Goal: Transaction & Acquisition: Purchase product/service

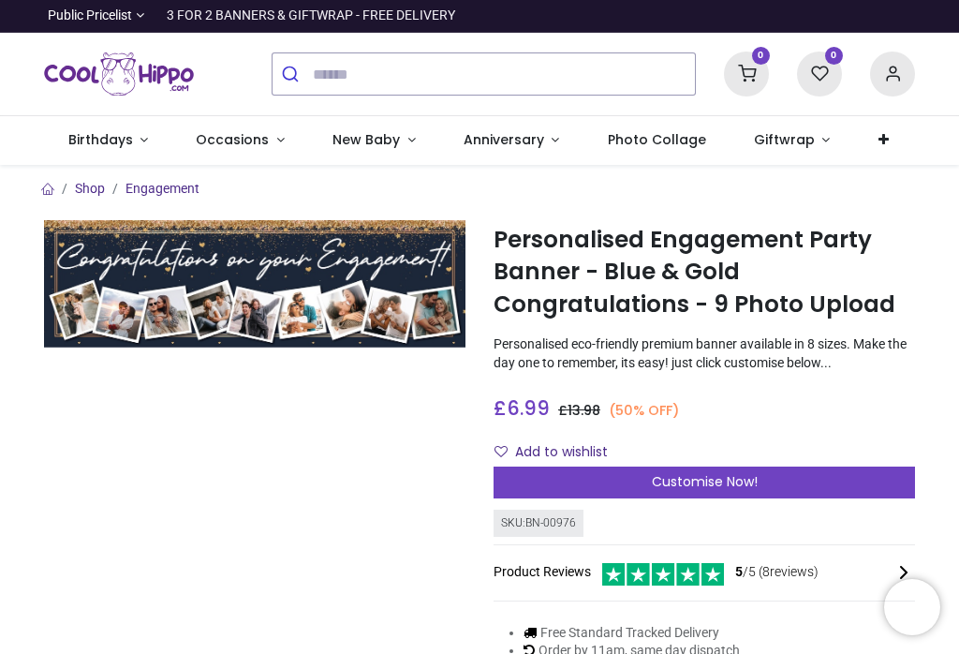
click at [644, 483] on div "Customise Now!" at bounding box center [704, 482] width 421 height 32
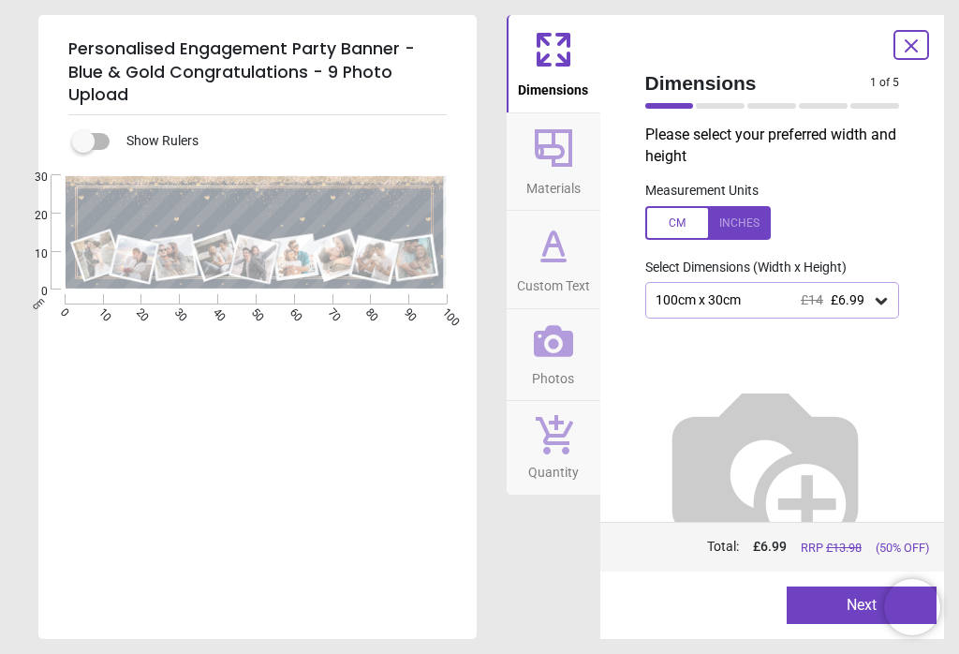
click at [884, 307] on div "100cm x 30cm £14 £6.99" at bounding box center [772, 300] width 255 height 36
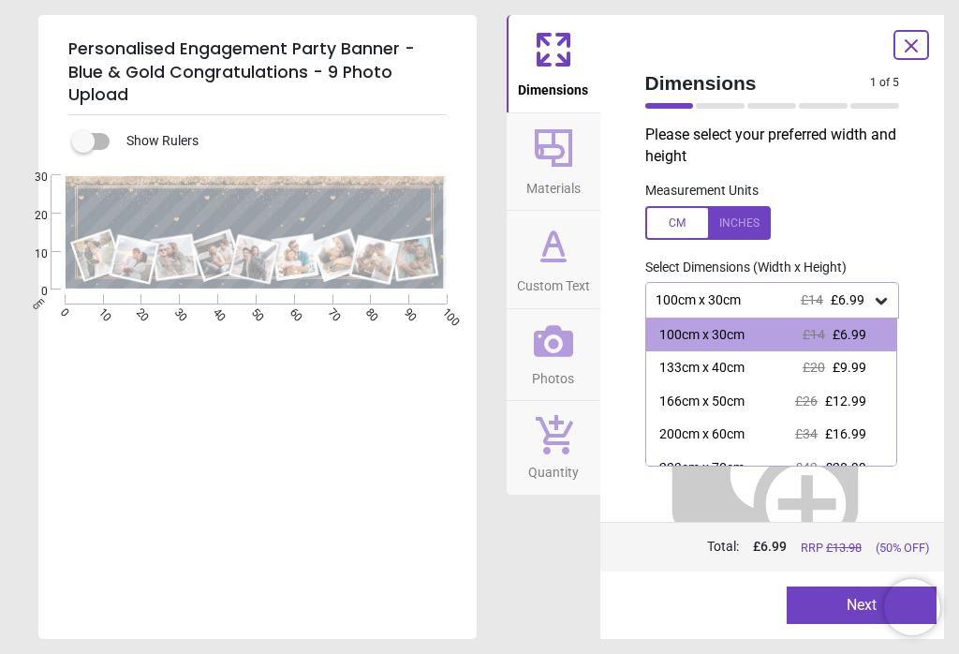
click at [768, 372] on div "133cm x 40cm £20 £9.99" at bounding box center [771, 368] width 251 height 34
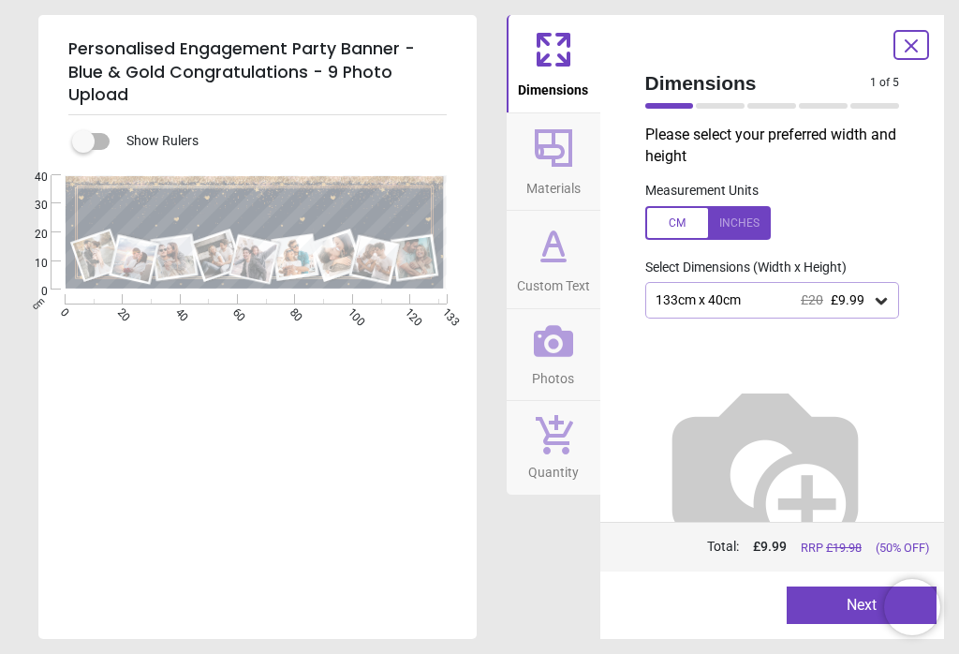
click at [821, 600] on button "Next" at bounding box center [862, 604] width 150 height 37
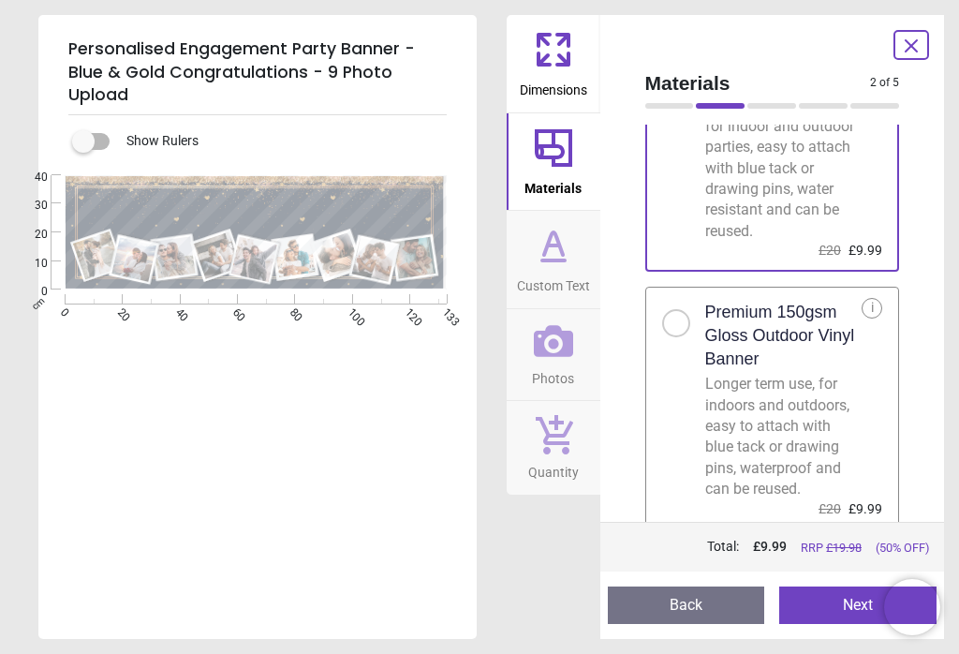
scroll to position [153, 0]
click at [824, 598] on button "Next" at bounding box center [857, 604] width 157 height 37
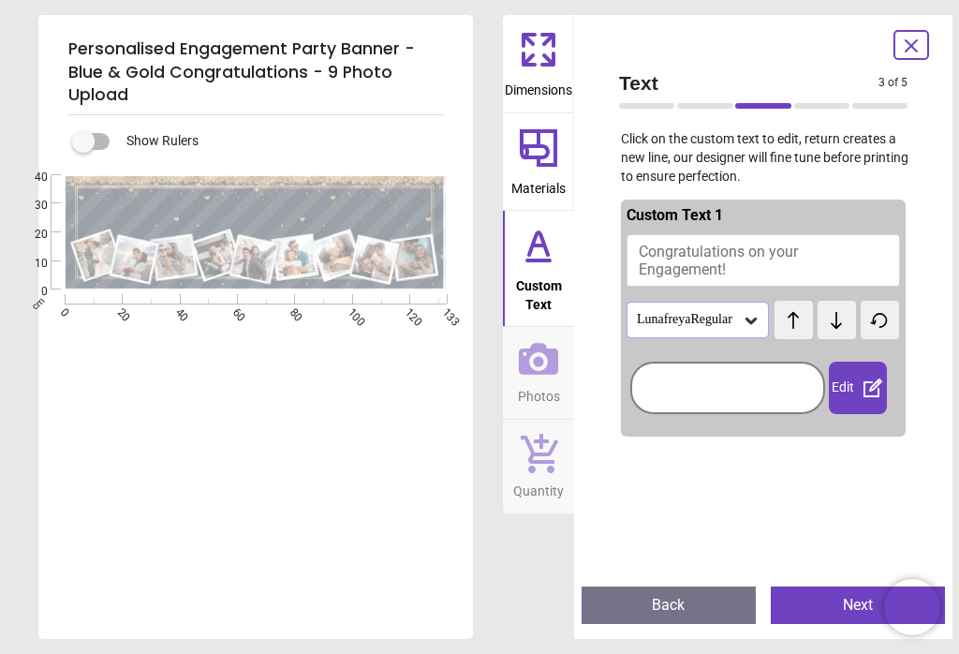
click at [746, 318] on icon at bounding box center [751, 321] width 11 height 7
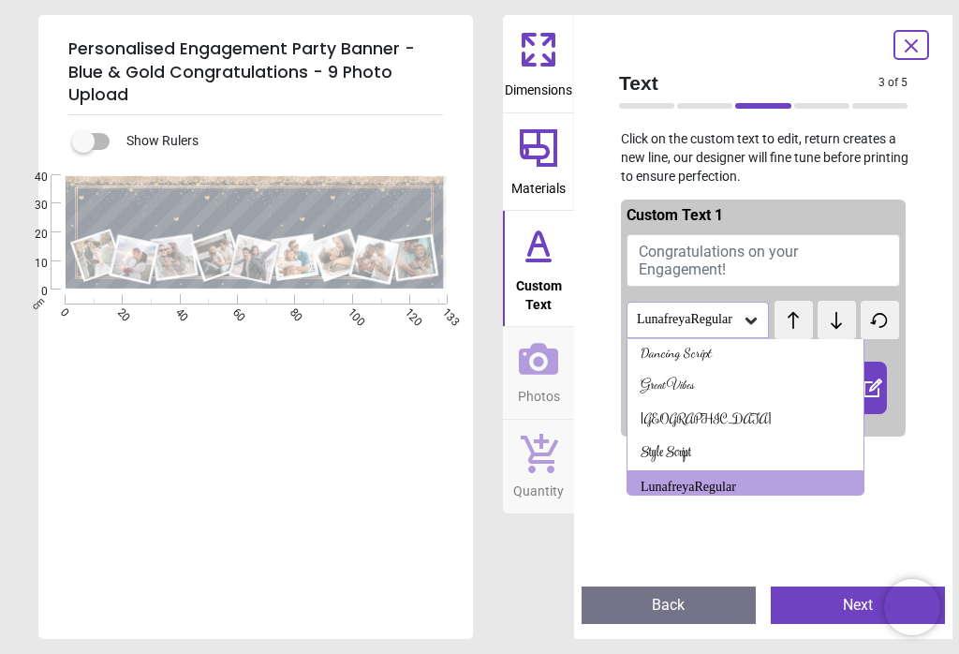
scroll to position [73, 0]
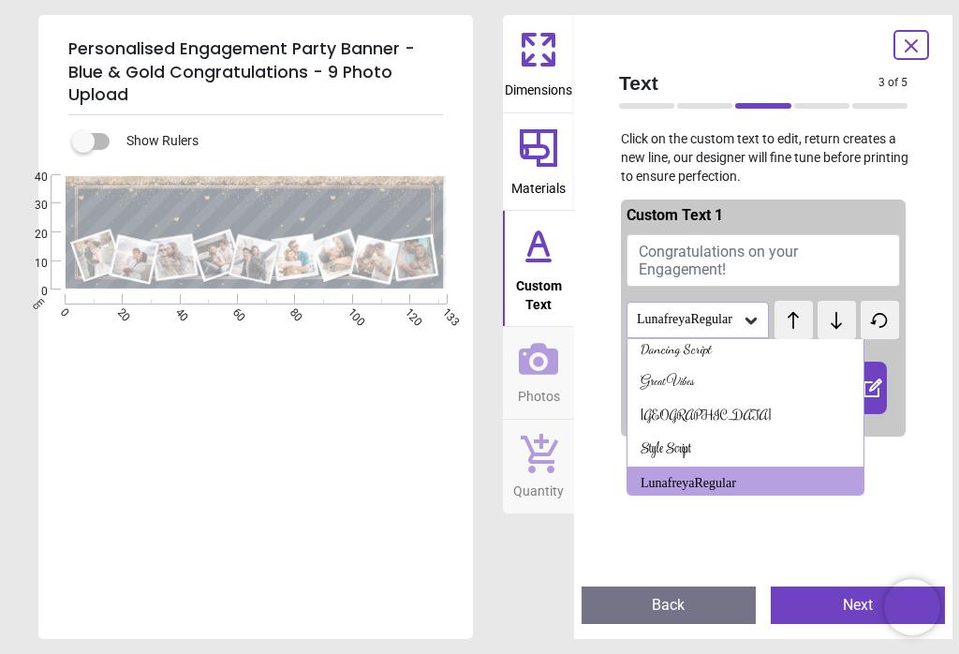
click at [712, 353] on div "Dancing Script" at bounding box center [676, 349] width 71 height 19
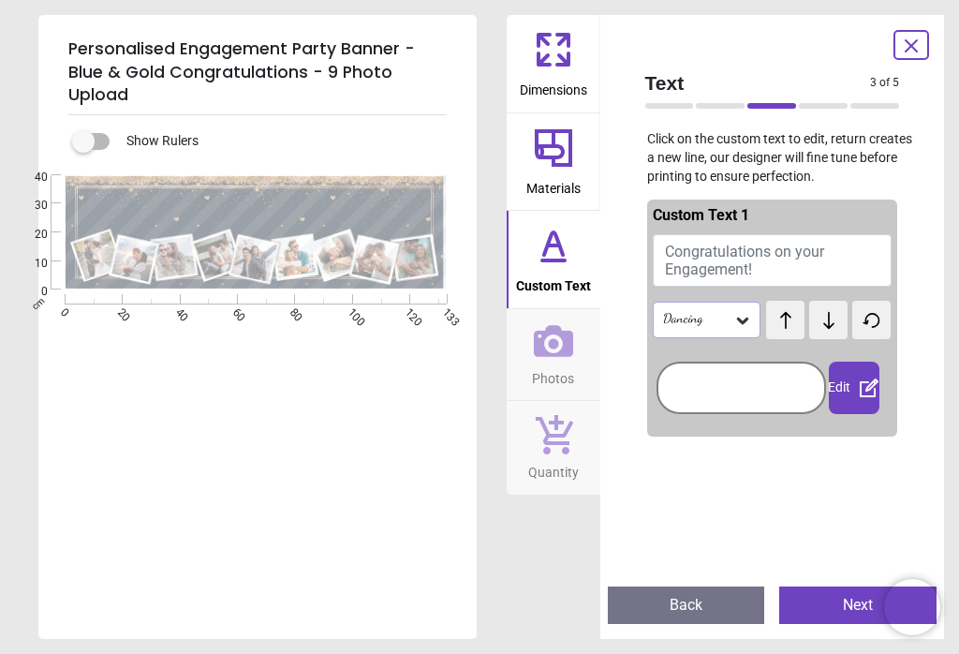
click at [740, 320] on icon at bounding box center [742, 320] width 19 height 19
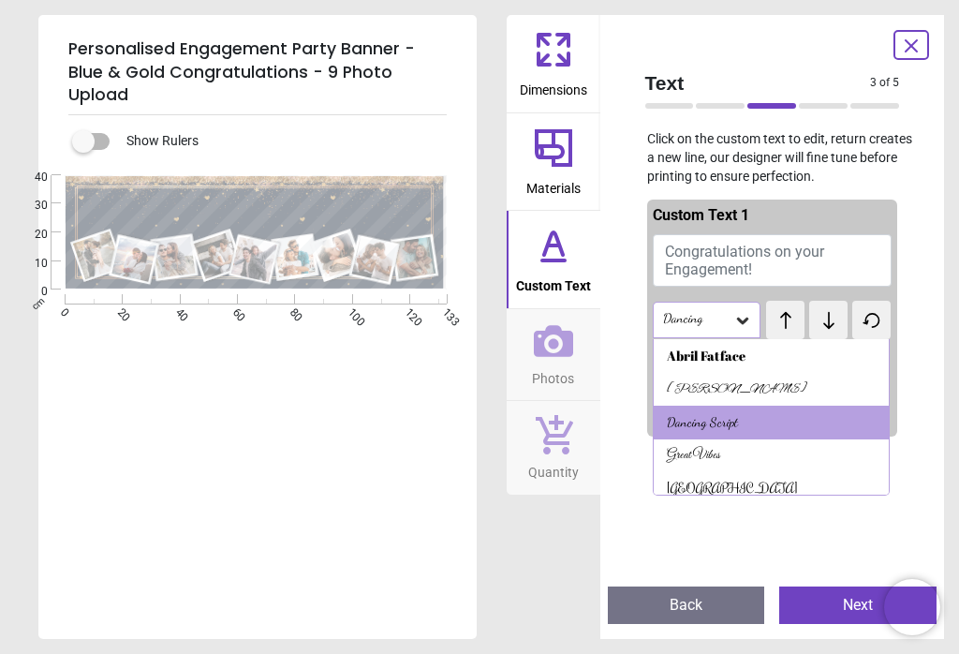
click at [697, 491] on div "Rochester" at bounding box center [732, 489] width 131 height 19
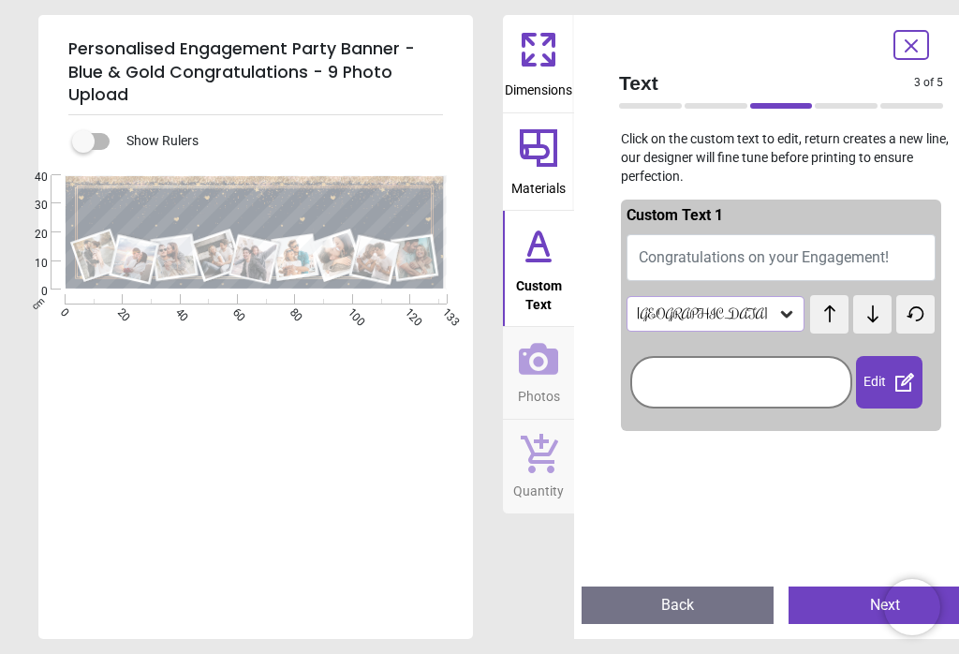
click at [777, 311] on icon at bounding box center [786, 313] width 19 height 19
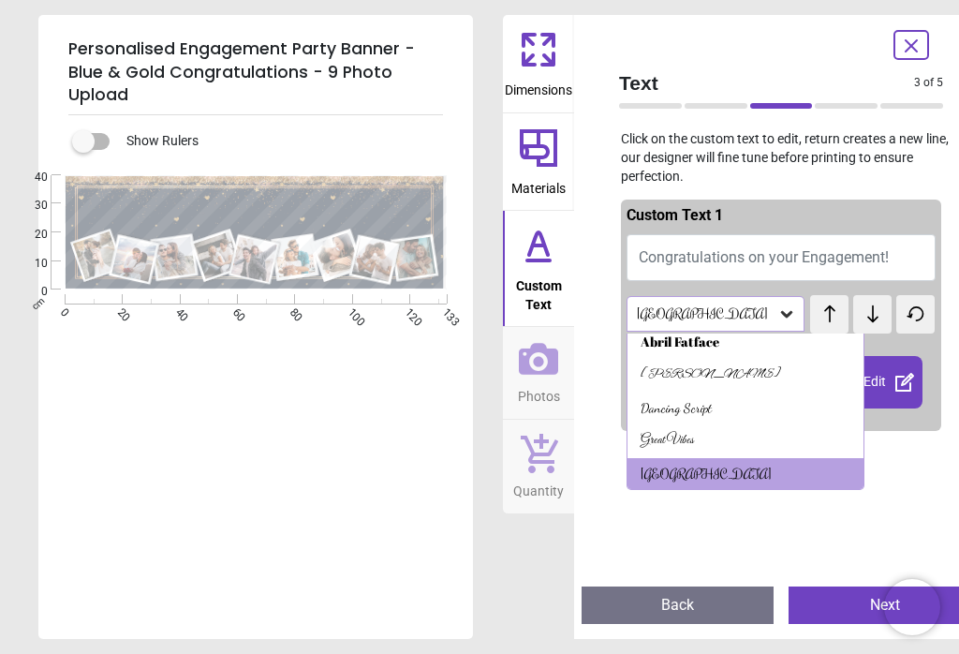
scroll to position [8, 0]
click at [707, 377] on div "Alex Brush" at bounding box center [711, 374] width 140 height 19
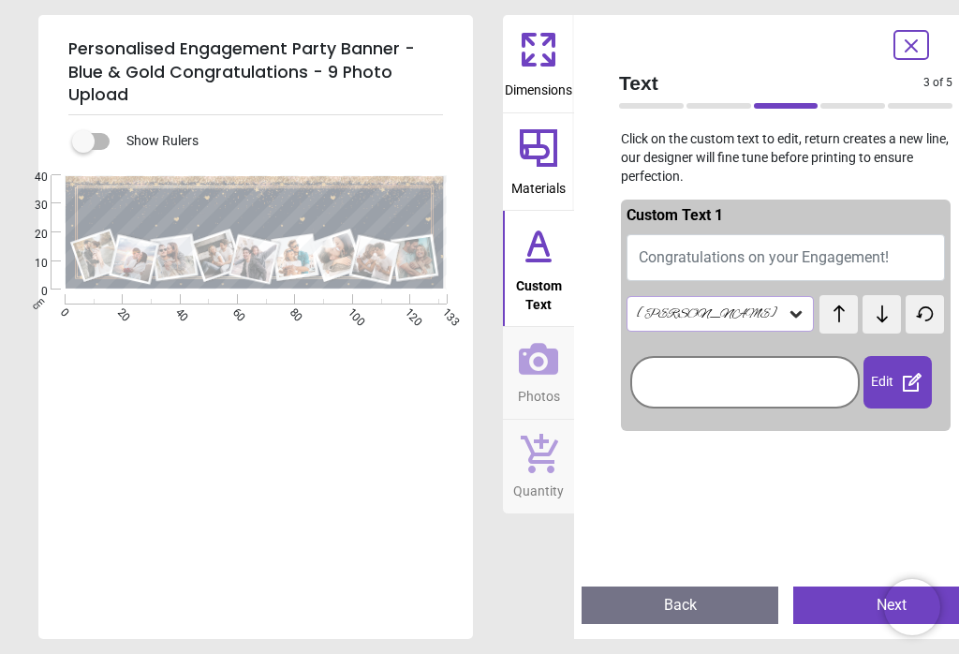
click at [787, 308] on icon at bounding box center [796, 313] width 19 height 19
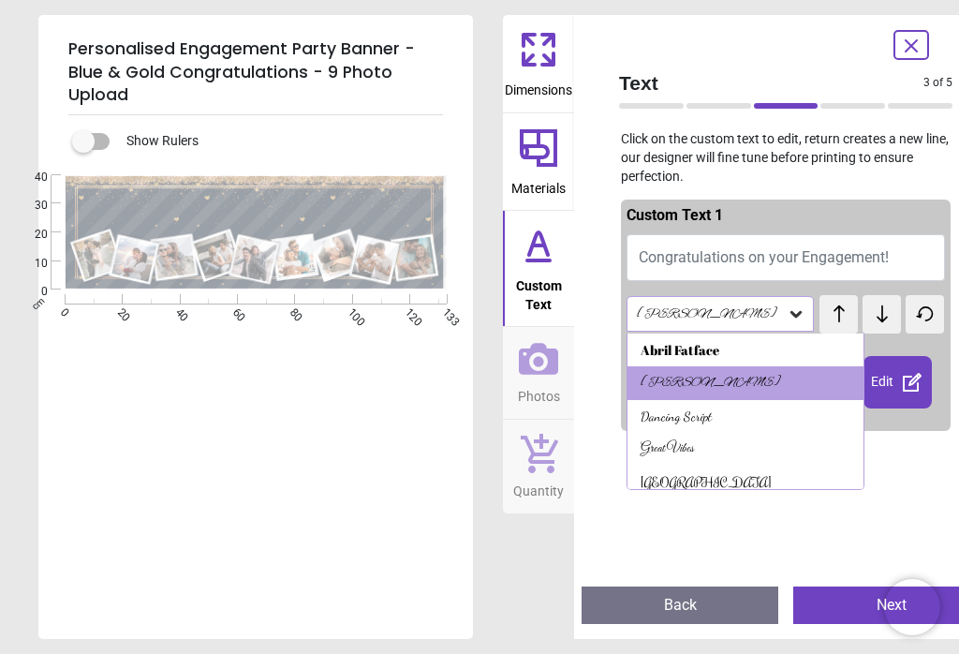
click at [712, 425] on div "Dancing Script" at bounding box center [676, 416] width 71 height 19
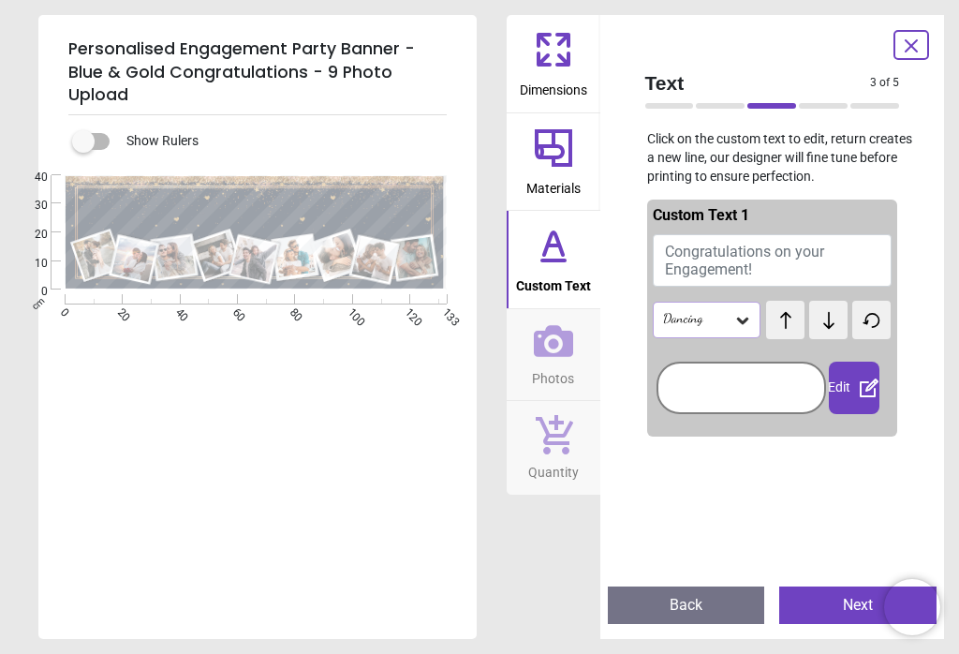
click at [841, 609] on button "Next" at bounding box center [857, 604] width 157 height 37
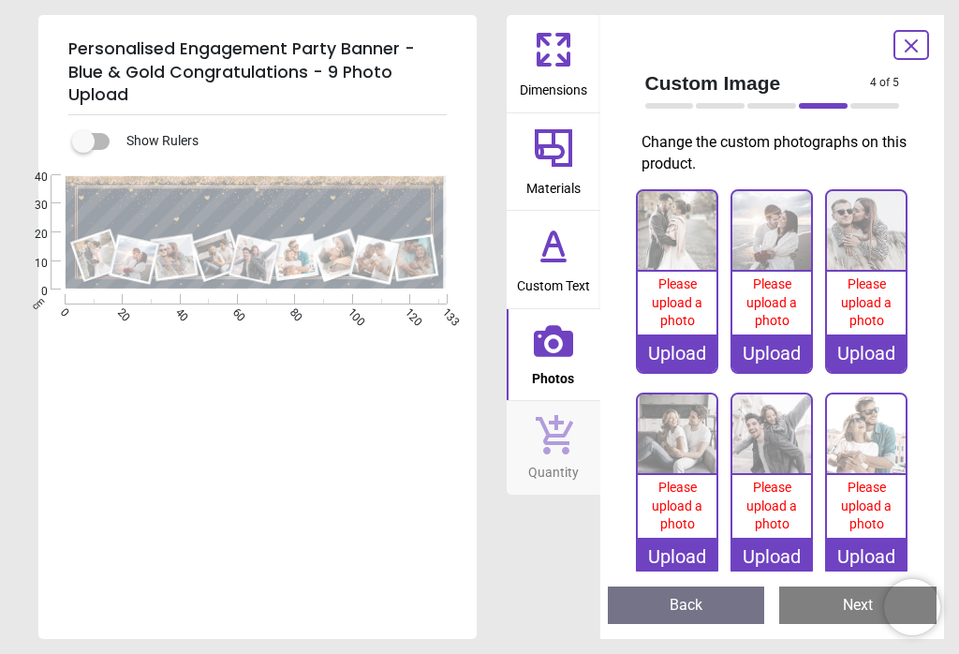
click at [688, 346] on div "Upload" at bounding box center [677, 352] width 79 height 37
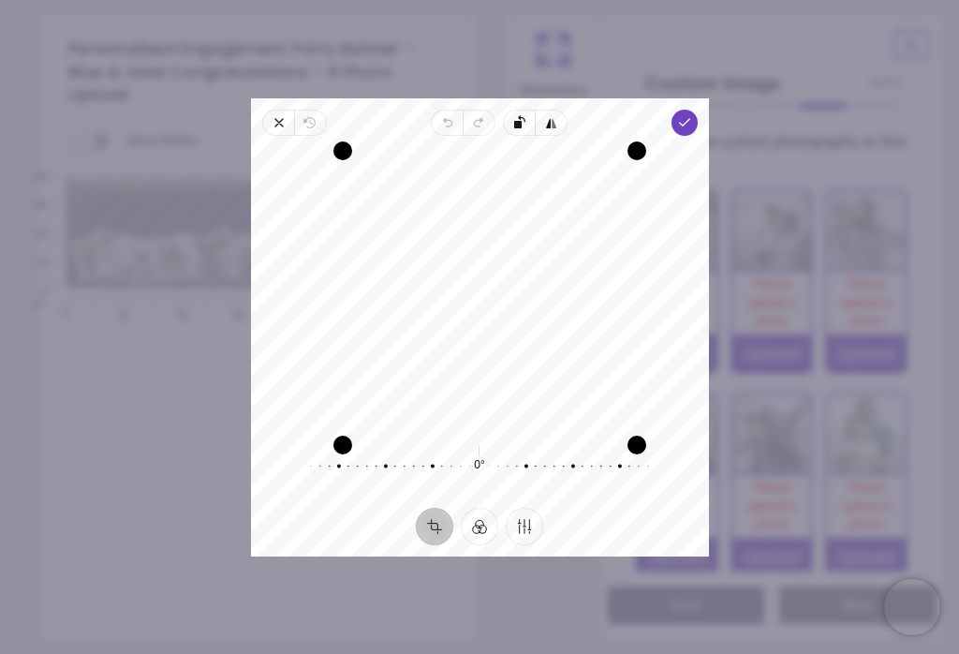
click at [691, 115] on icon "button" at bounding box center [683, 122] width 15 height 15
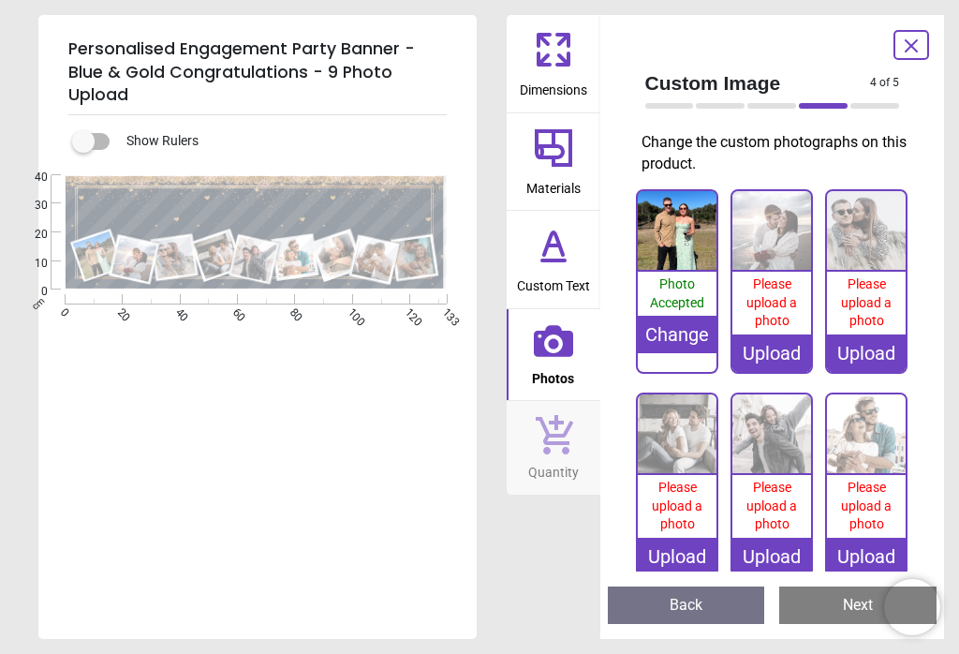
click at [788, 238] on img at bounding box center [771, 230] width 79 height 79
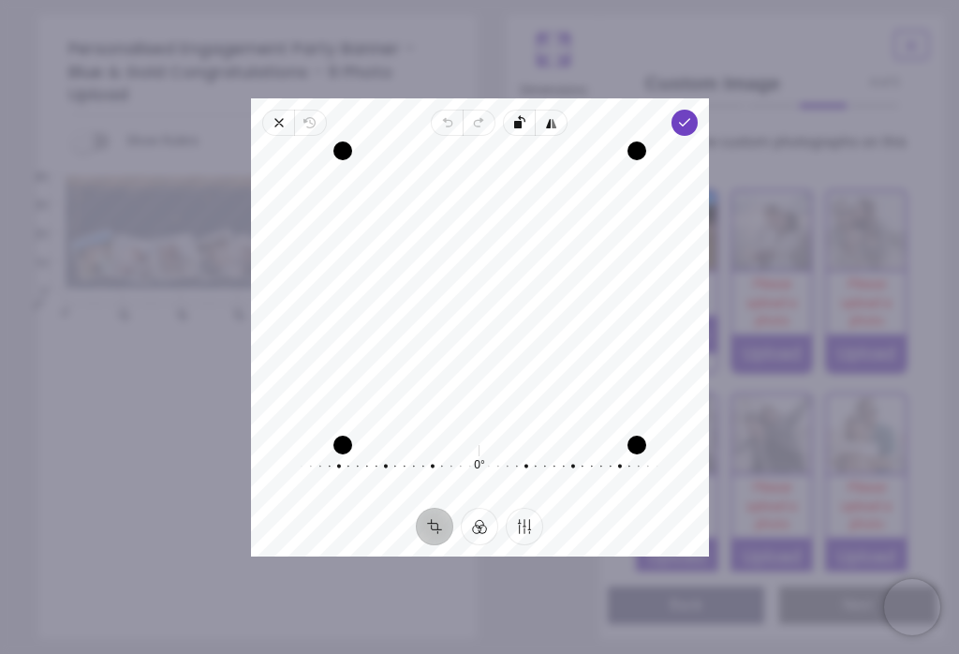
click at [689, 119] on polyline "button" at bounding box center [684, 122] width 10 height 7
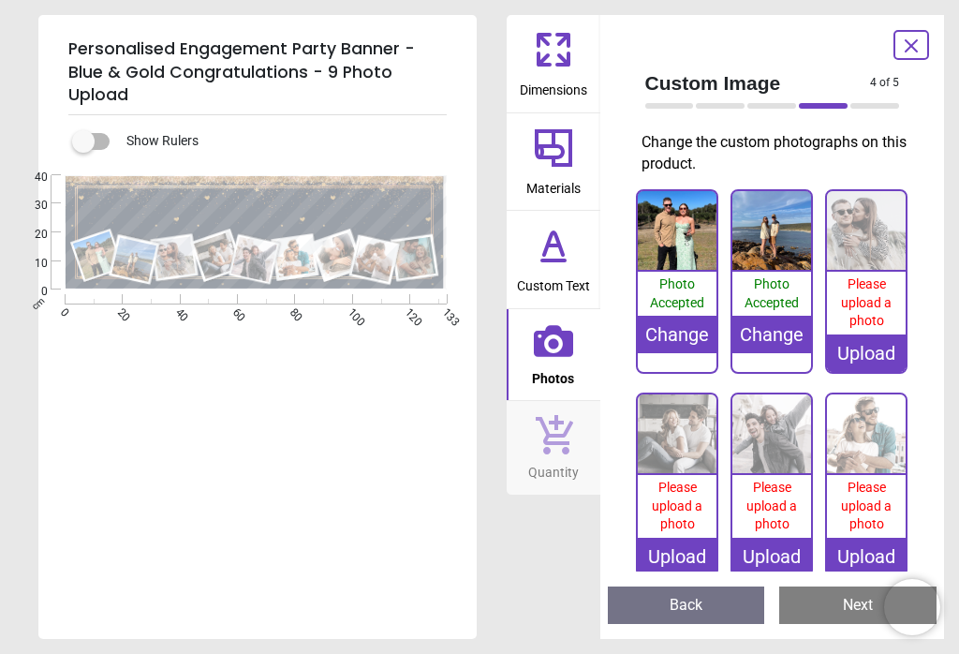
click at [866, 265] on img at bounding box center [866, 230] width 79 height 79
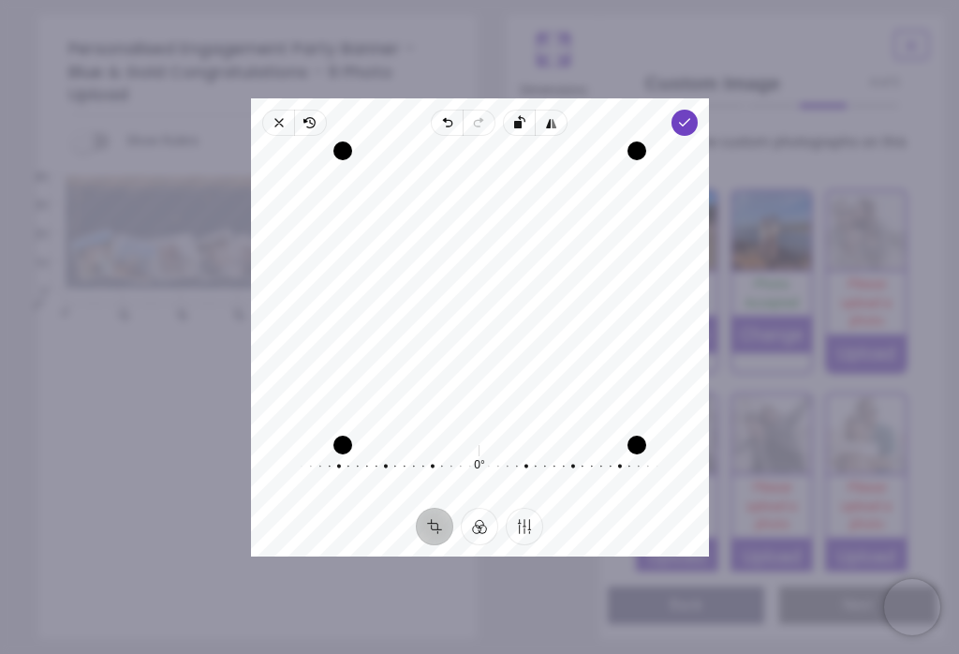
click at [697, 110] on span "Done" at bounding box center [684, 123] width 26 height 26
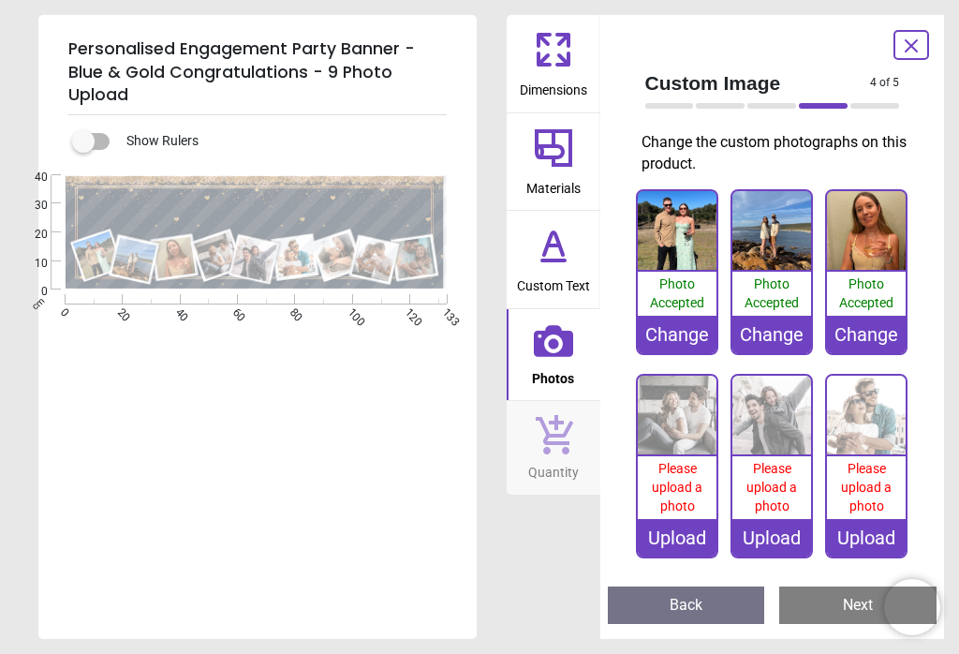
click at [680, 461] on span "Please upload a photo" at bounding box center [677, 487] width 51 height 52
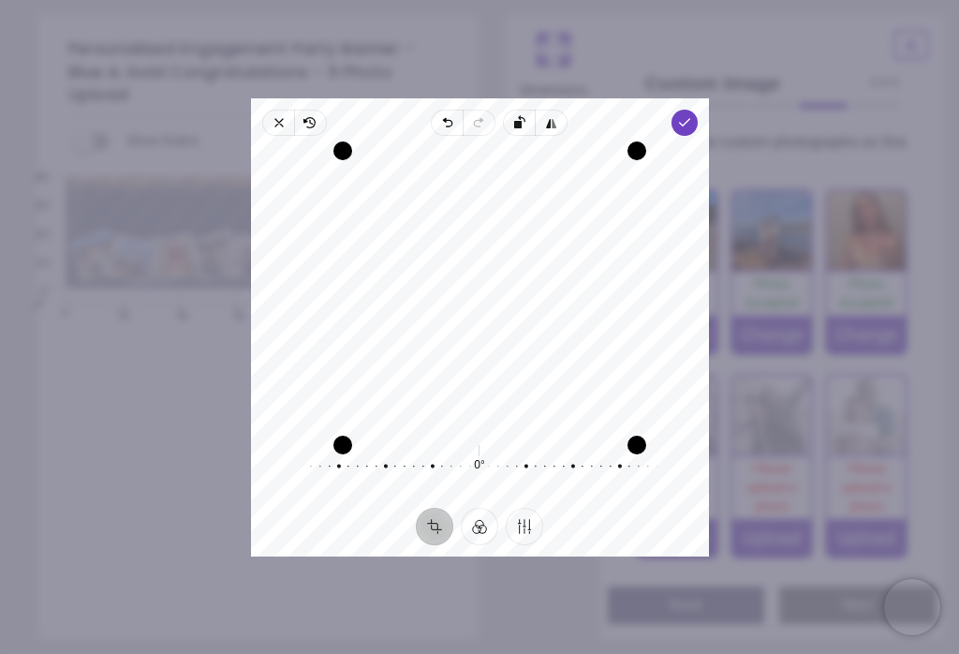
click at [691, 115] on icon "button" at bounding box center [683, 122] width 15 height 15
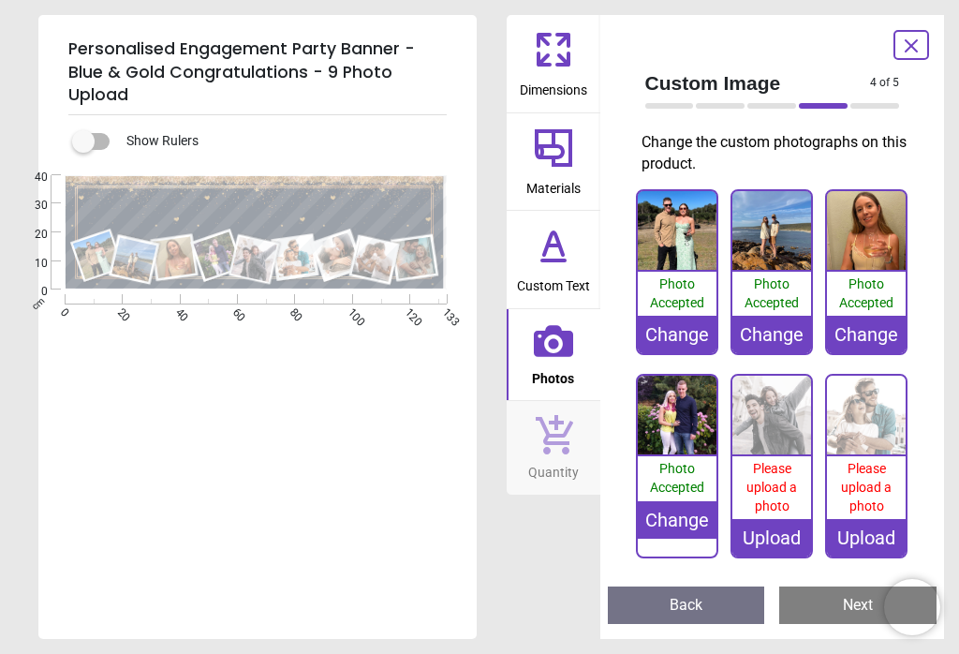
click at [776, 426] on img at bounding box center [771, 415] width 79 height 79
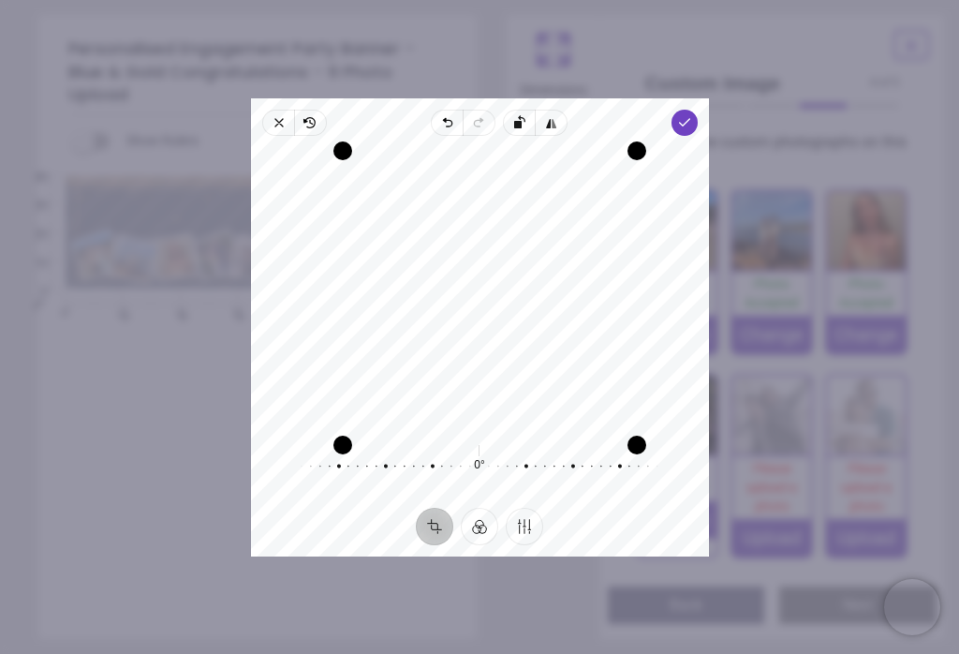
click at [691, 116] on icon "button" at bounding box center [683, 122] width 15 height 15
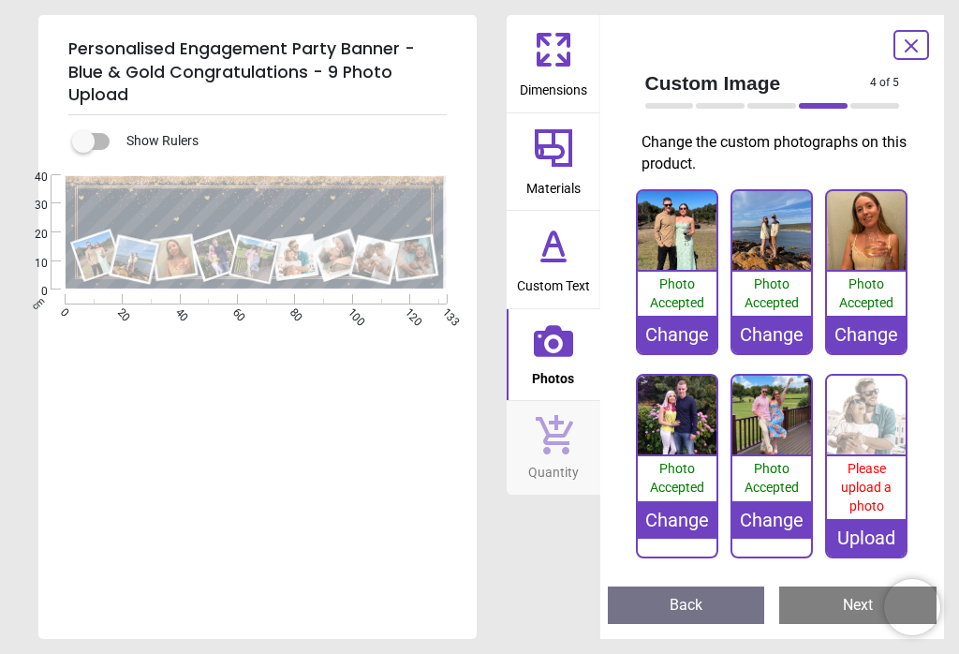
click at [873, 461] on span "Please upload a photo" at bounding box center [866, 487] width 51 height 52
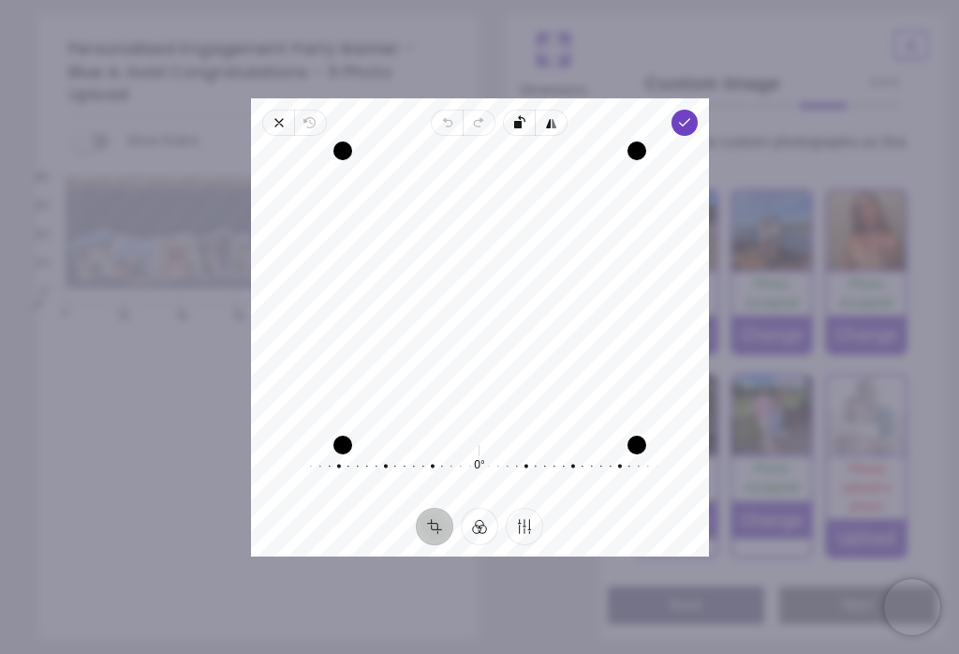
click at [697, 110] on span "Done" at bounding box center [684, 123] width 26 height 26
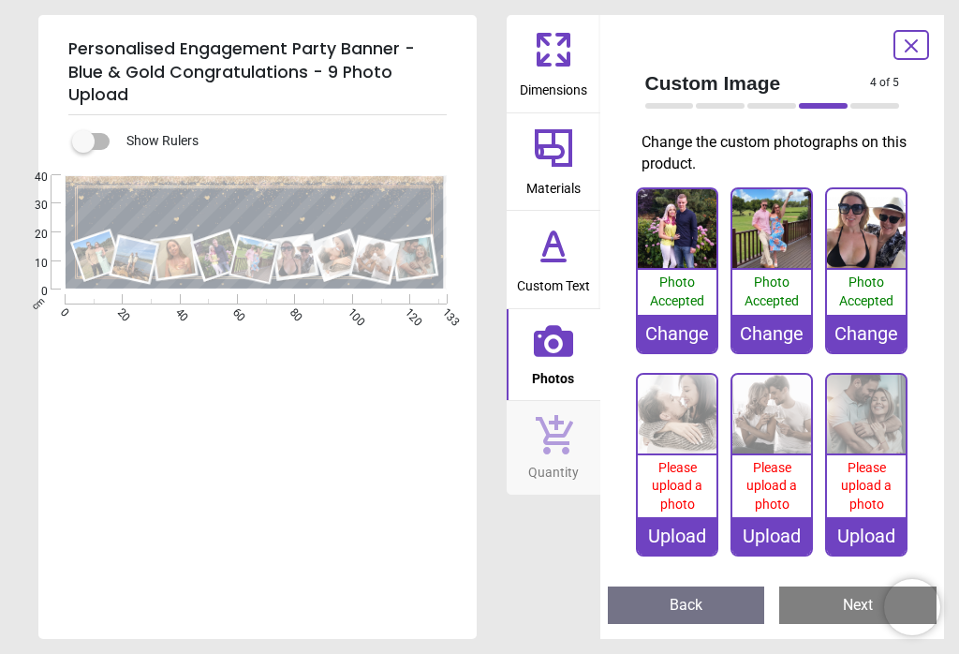
scroll to position [185, 0]
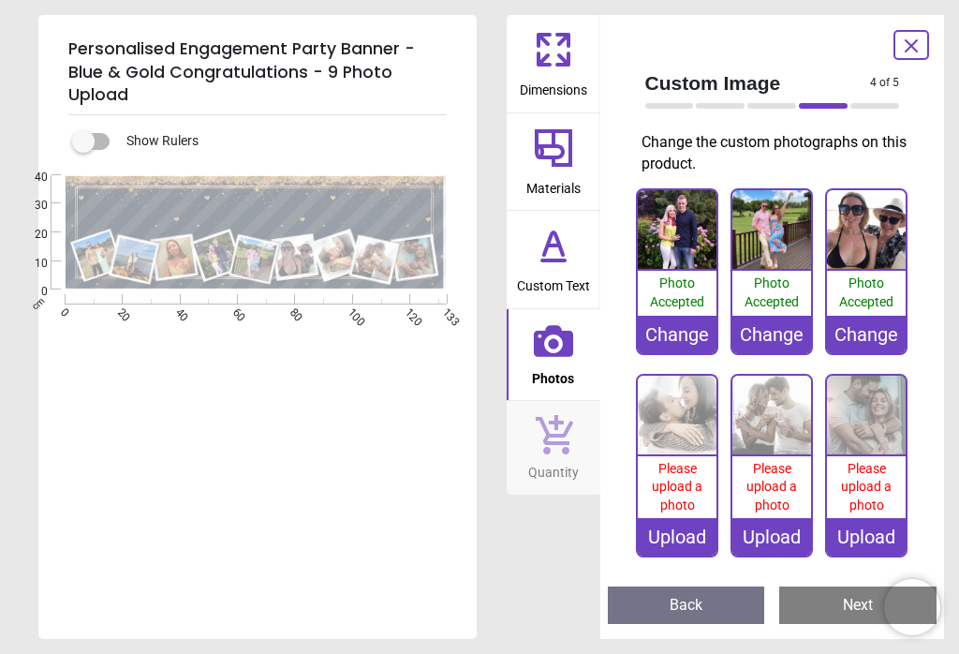
click at [676, 477] on span "Please upload a photo" at bounding box center [677, 487] width 51 height 52
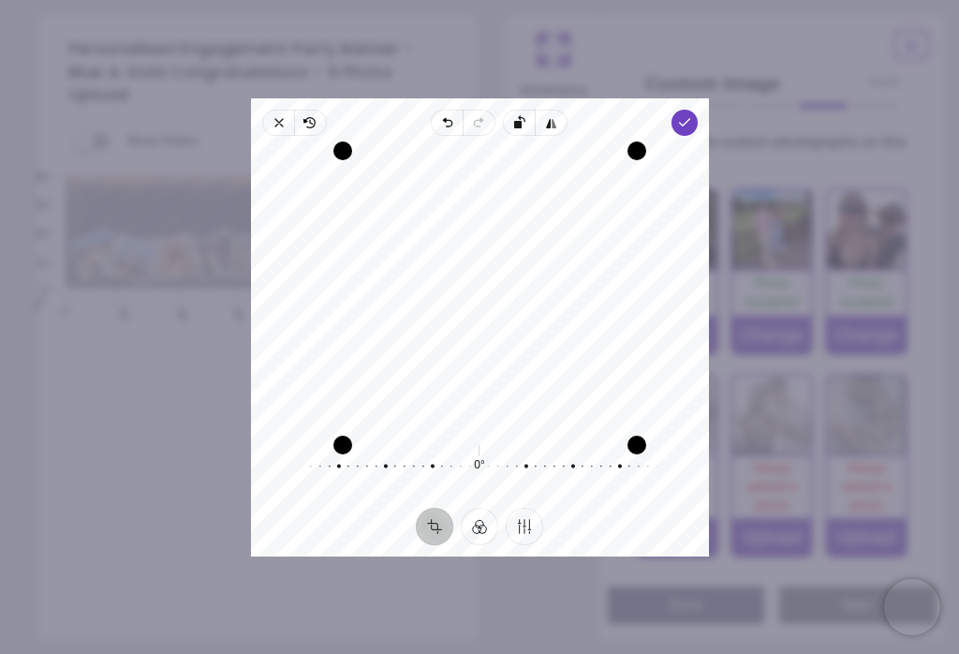
click at [691, 115] on icon "button" at bounding box center [683, 122] width 15 height 15
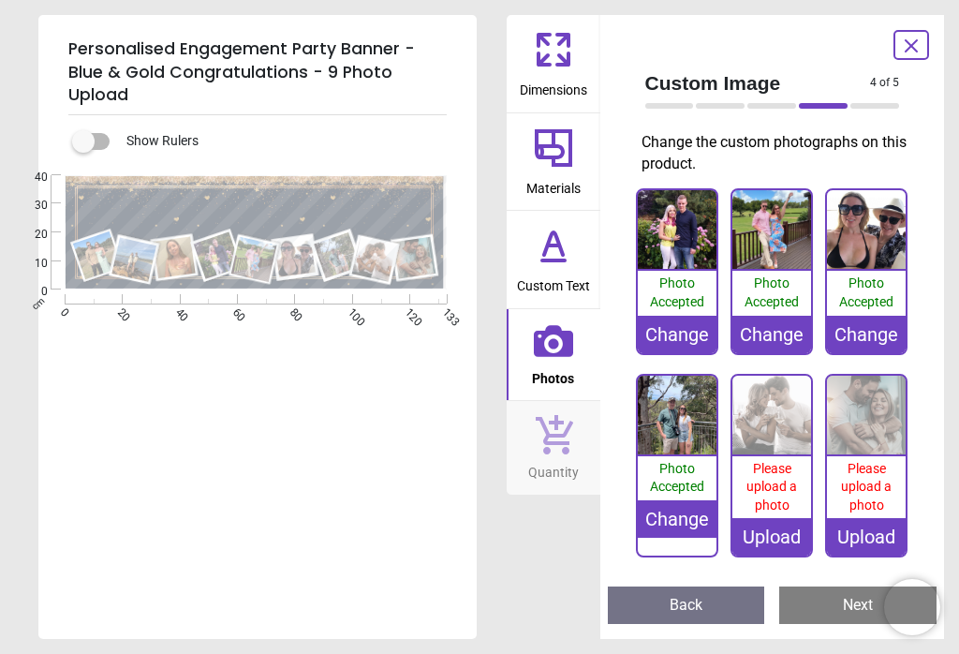
click at [773, 493] on span "Please upload a photo" at bounding box center [772, 487] width 51 height 52
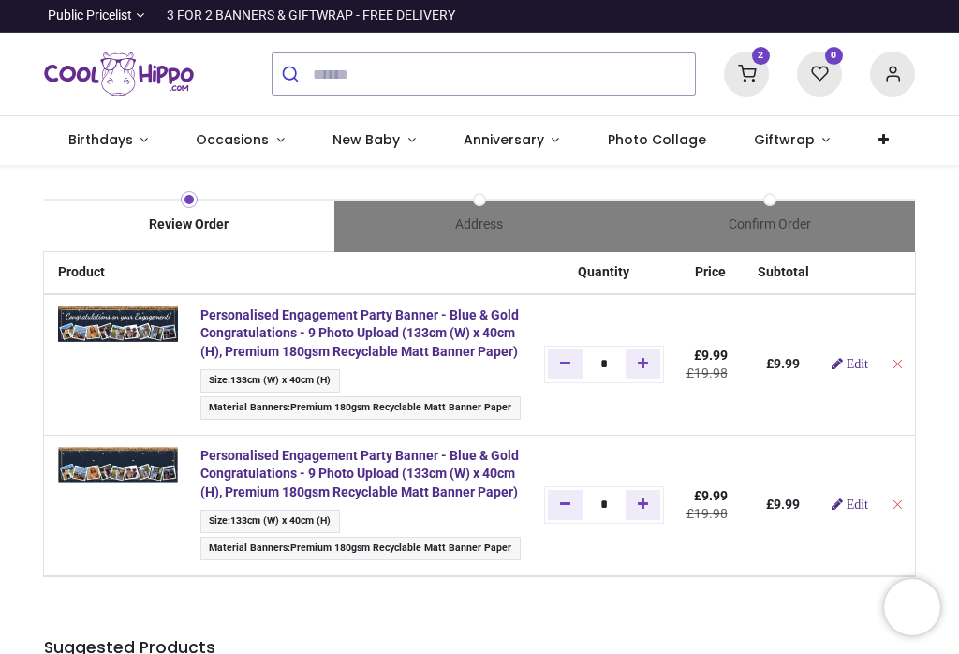
click at [868, 503] on span "Edit" at bounding box center [858, 503] width 22 height 13
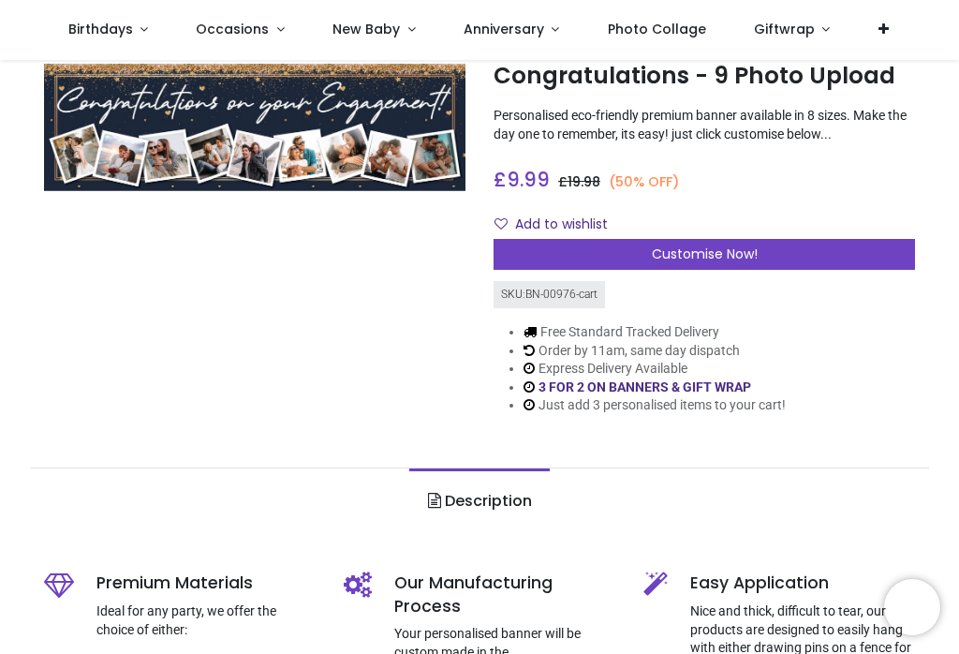
scroll to position [193, 0]
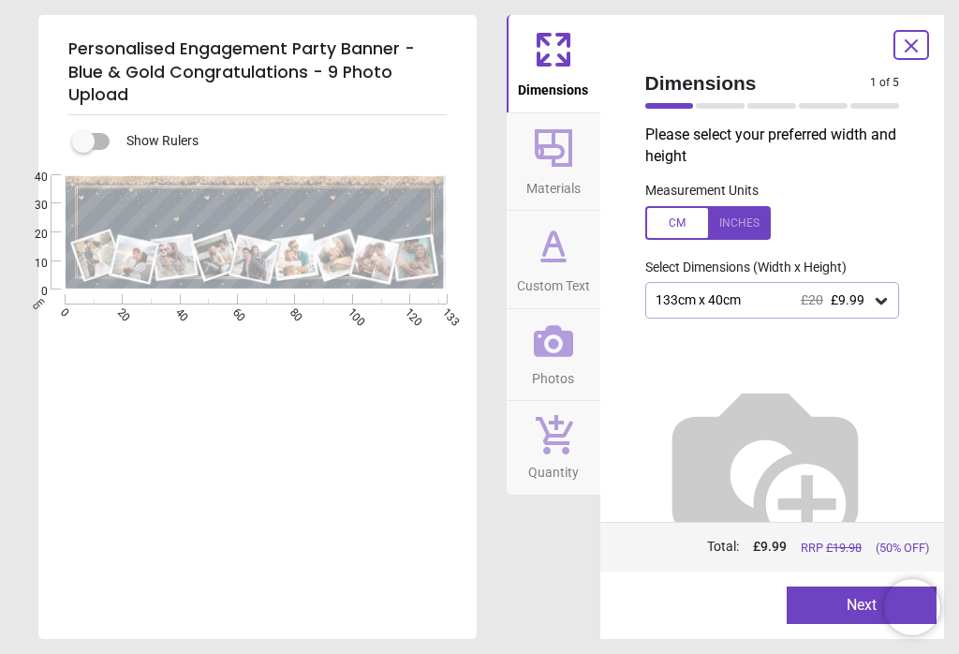
type textarea "**********"
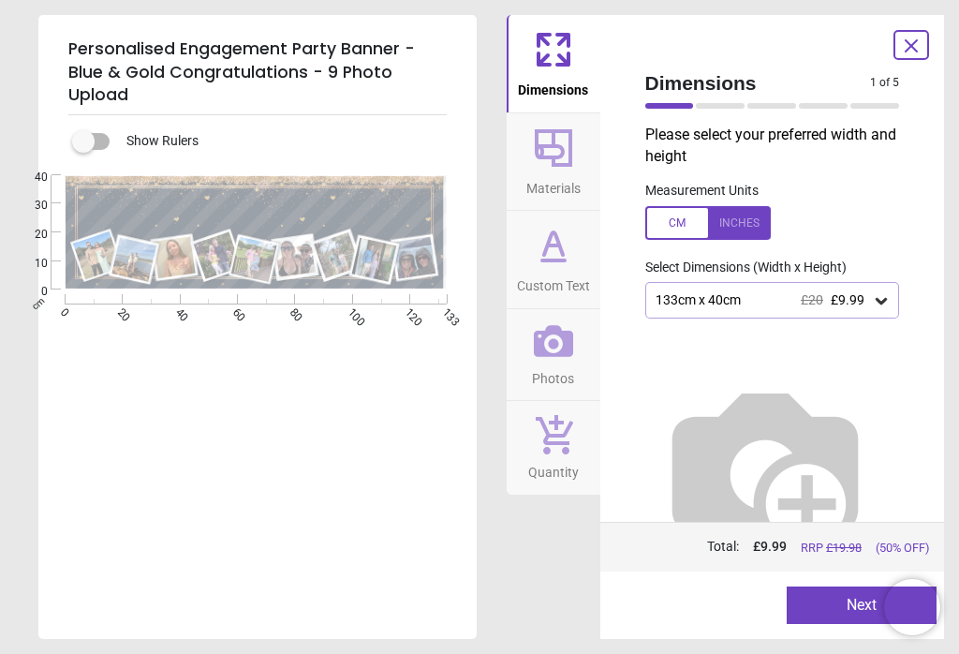
click at [837, 613] on button "Next" at bounding box center [862, 604] width 150 height 37
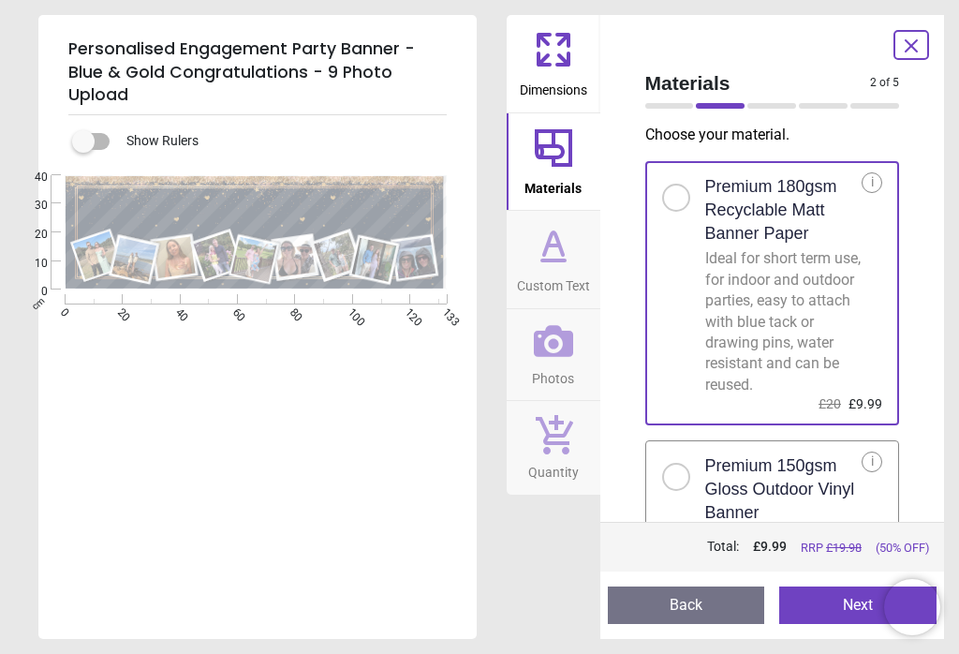
scroll to position [202, 0]
click at [839, 615] on button "Next" at bounding box center [857, 604] width 157 height 37
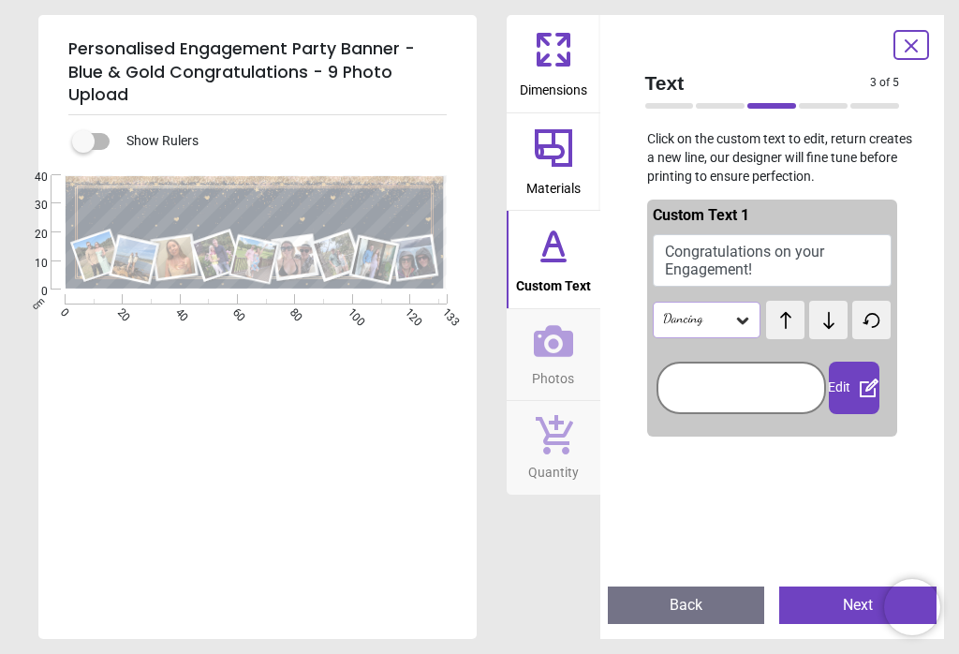
click at [830, 609] on button "Next" at bounding box center [857, 604] width 157 height 37
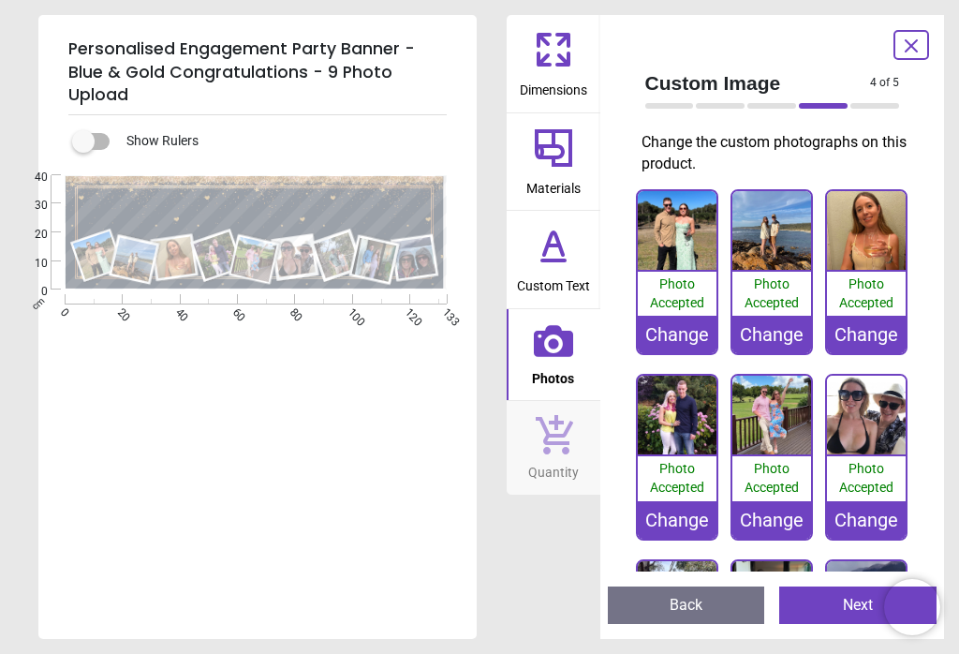
scroll to position [0, 0]
click at [690, 274] on div "Photo Accepted" at bounding box center [677, 294] width 79 height 44
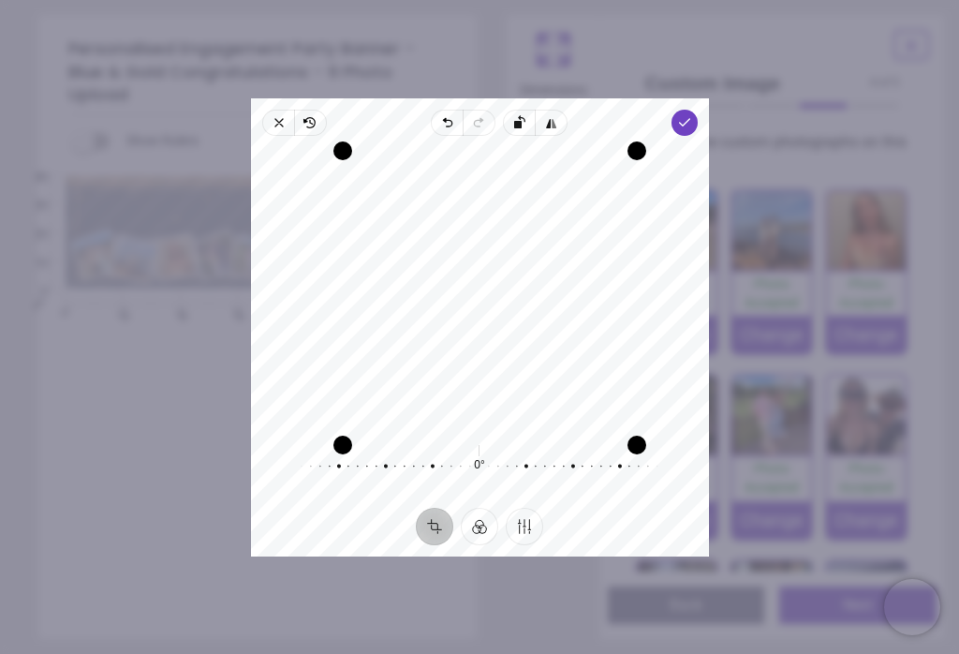
click at [691, 115] on icon "button" at bounding box center [683, 122] width 15 height 15
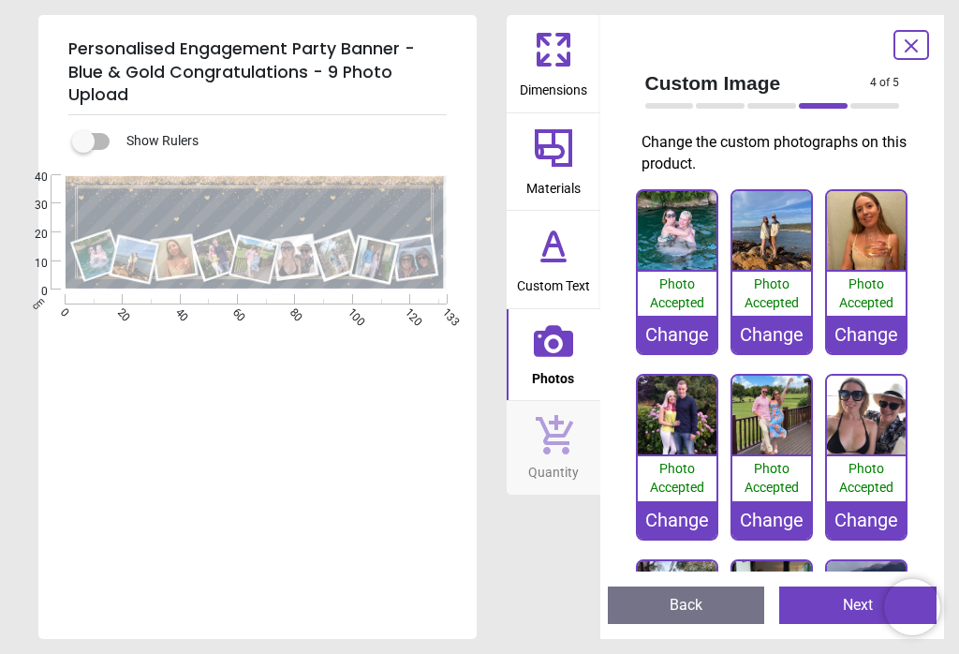
click at [780, 334] on div "Change" at bounding box center [771, 334] width 79 height 37
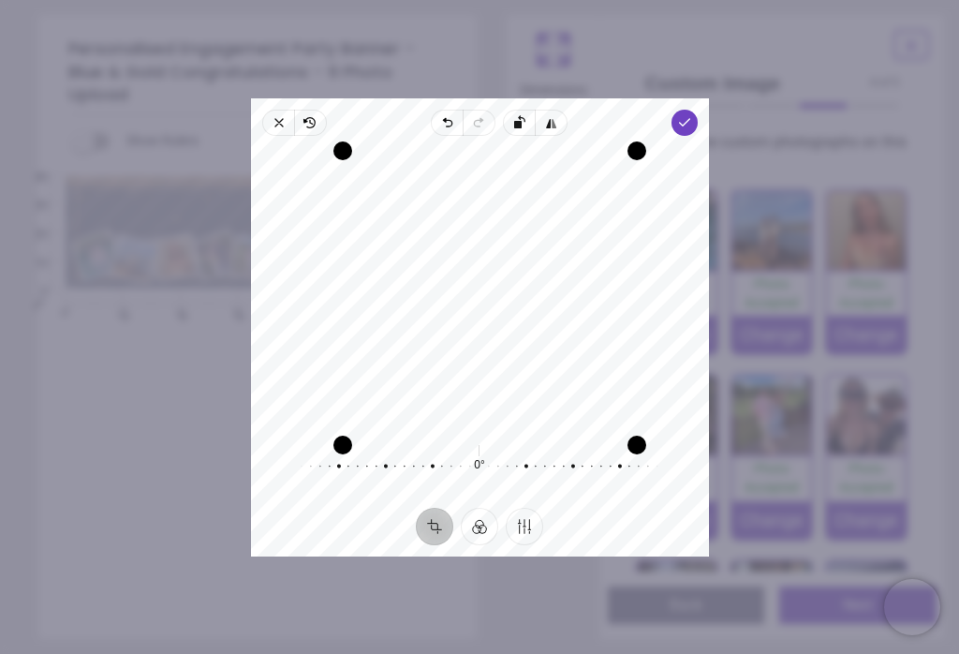
click at [697, 110] on span "Done" at bounding box center [684, 123] width 26 height 26
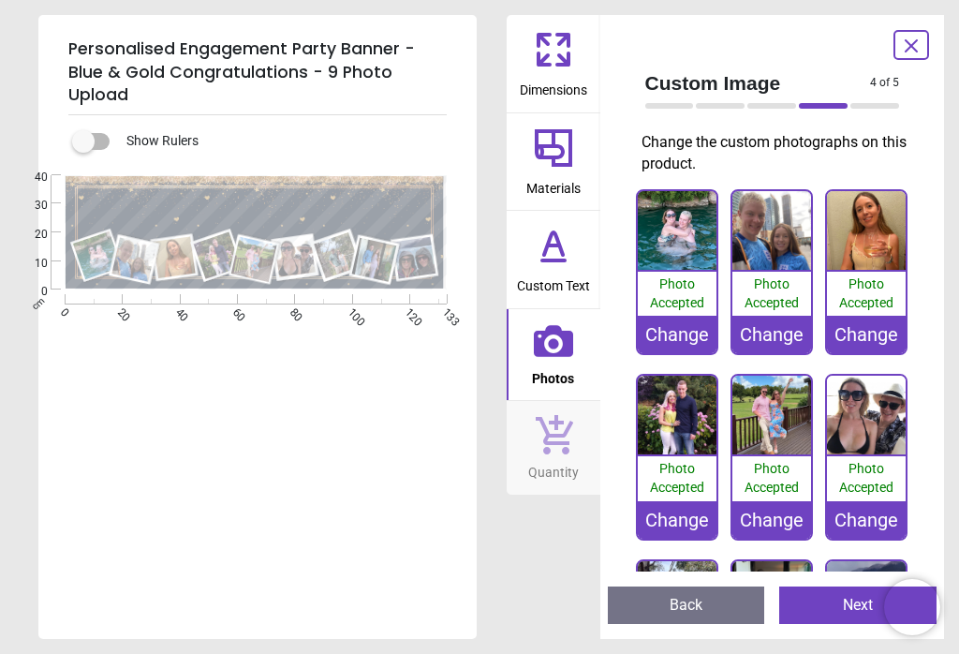
click at [692, 525] on div "Change" at bounding box center [677, 519] width 79 height 37
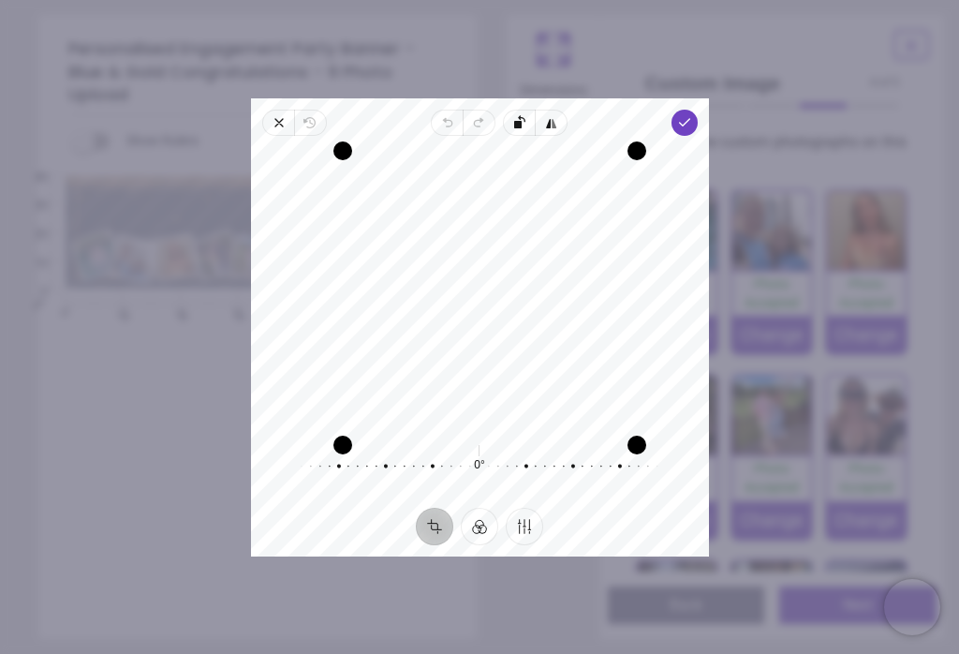
click at [697, 111] on span "Done" at bounding box center [684, 123] width 26 height 26
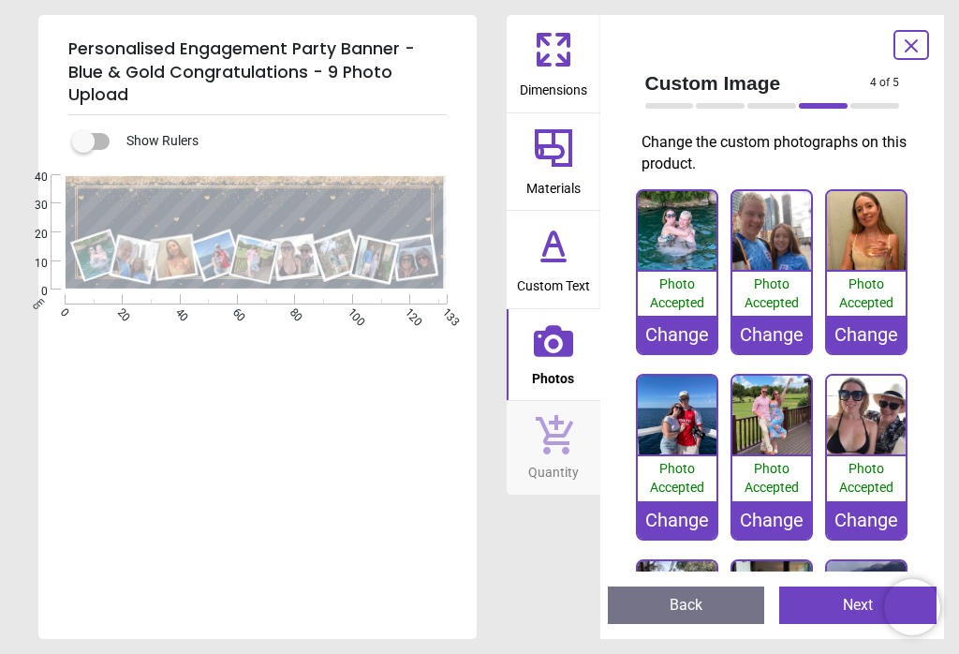
click at [791, 527] on div "Change" at bounding box center [771, 519] width 79 height 37
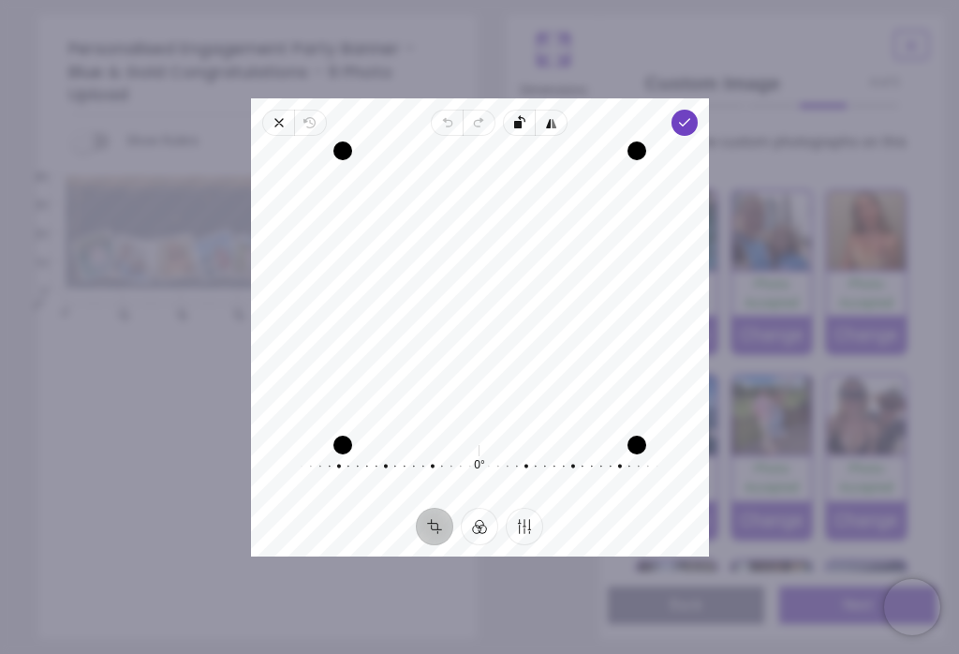
click at [691, 115] on icon "button" at bounding box center [683, 122] width 15 height 15
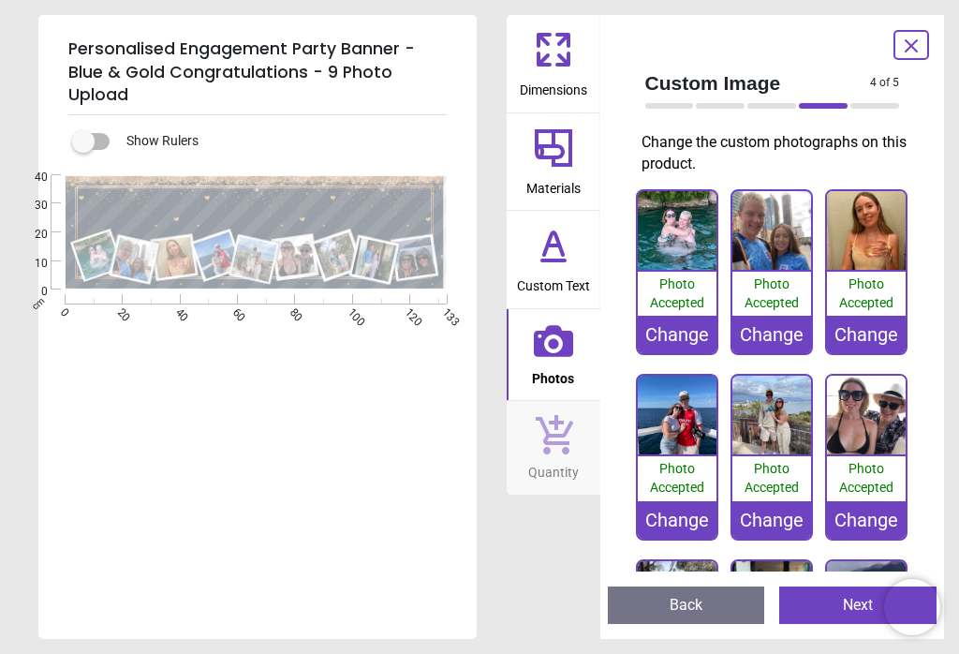
scroll to position [202, 0]
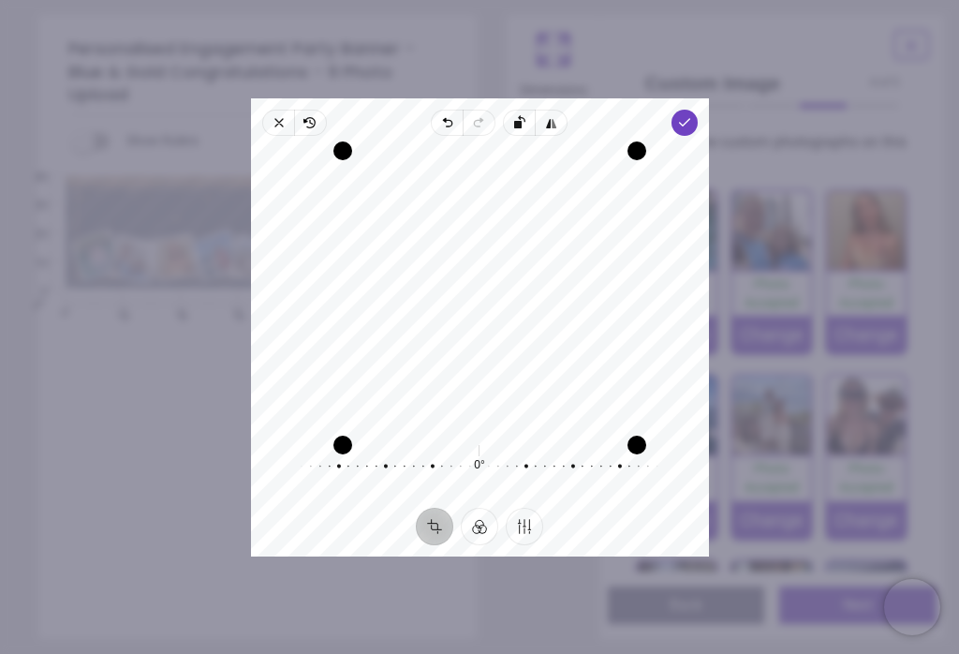
click at [697, 111] on span "Done" at bounding box center [684, 123] width 26 height 26
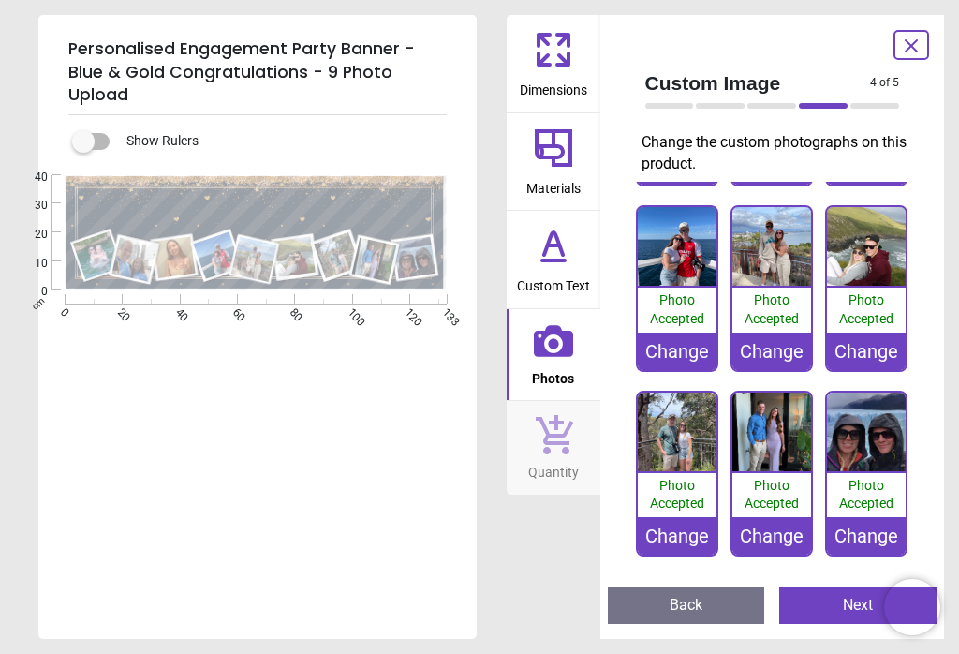
scroll to position [168, 0]
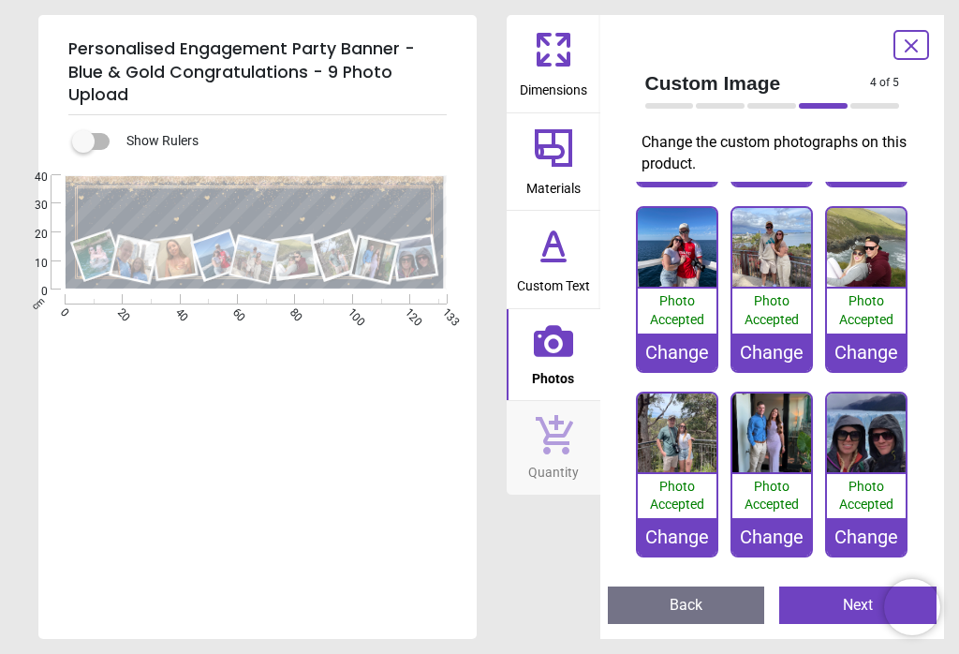
click at [688, 543] on div "Change" at bounding box center [677, 536] width 79 height 37
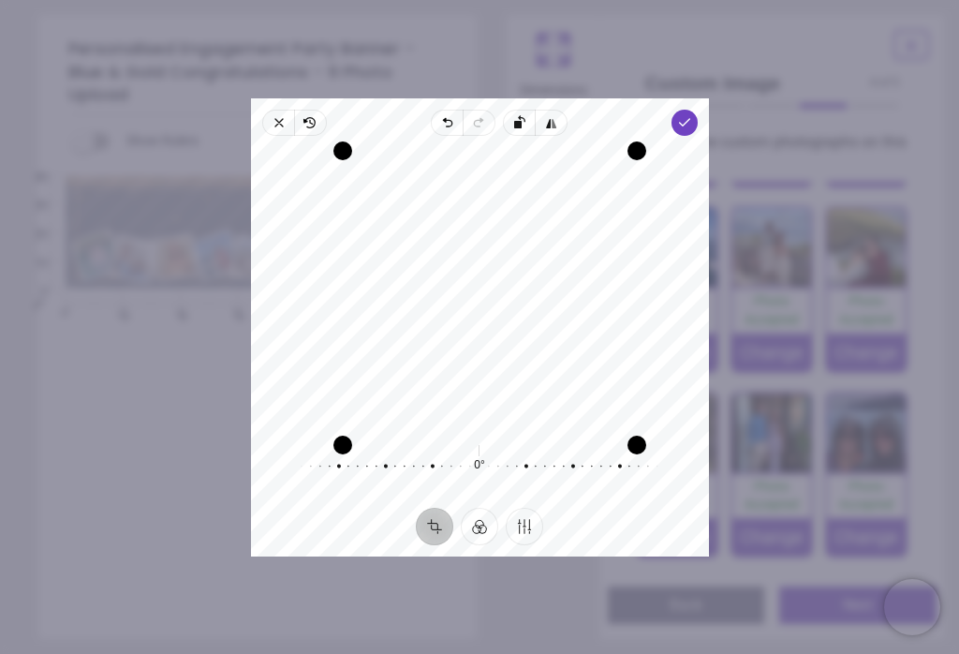
click at [691, 115] on icon "button" at bounding box center [683, 122] width 15 height 15
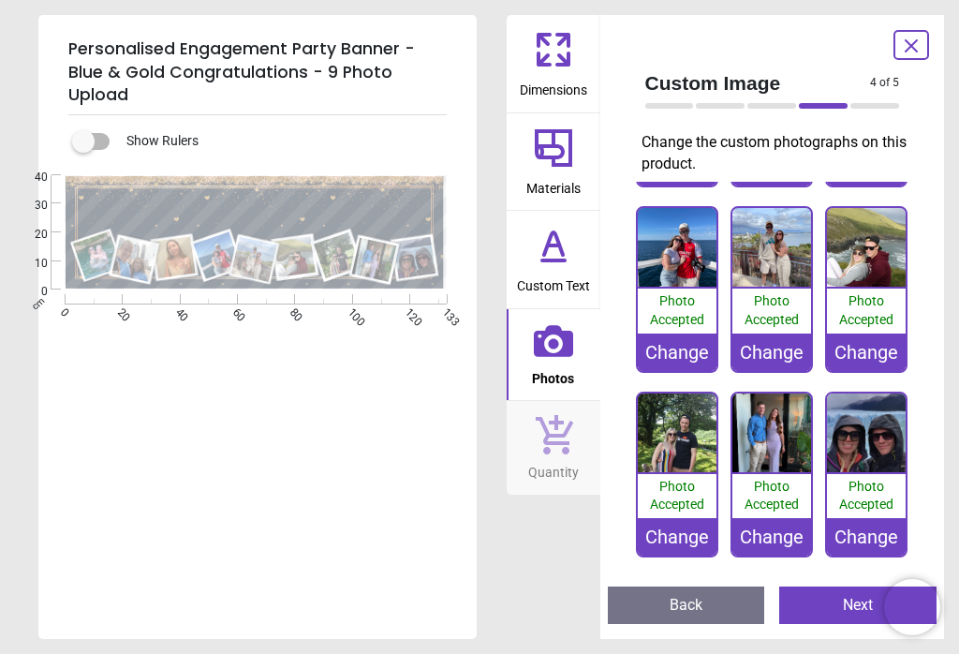
click at [782, 520] on div "Change" at bounding box center [771, 536] width 79 height 37
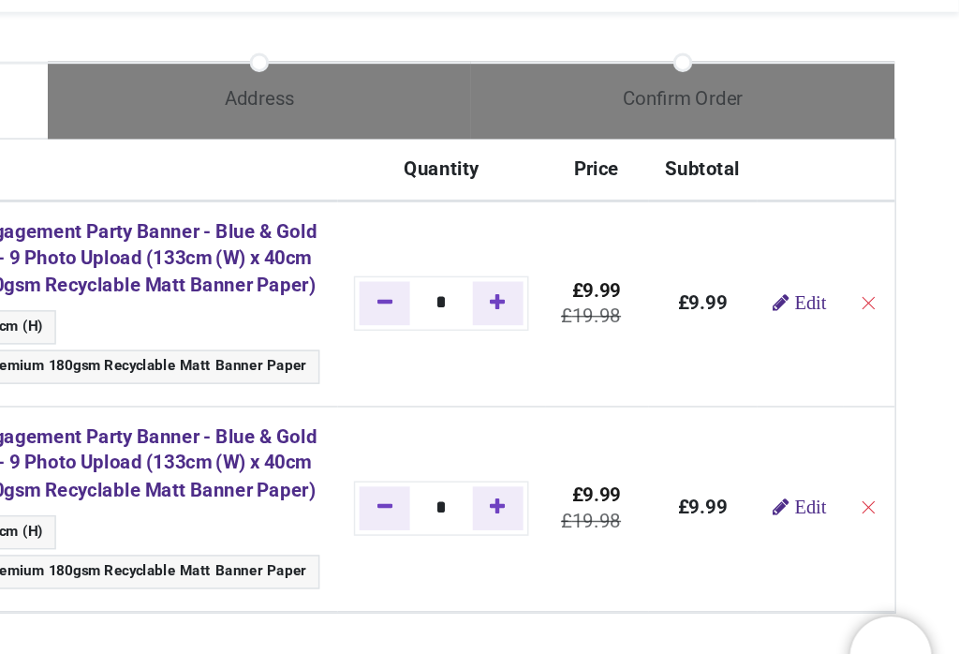
click at [847, 497] on span "Edit" at bounding box center [858, 503] width 22 height 13
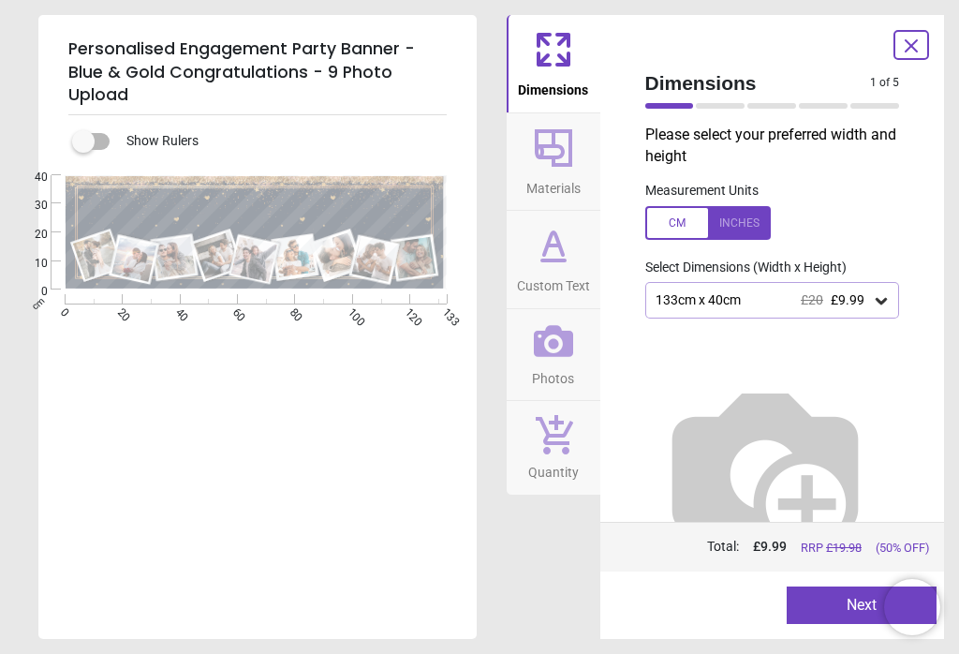
click at [555, 343] on icon at bounding box center [553, 341] width 39 height 32
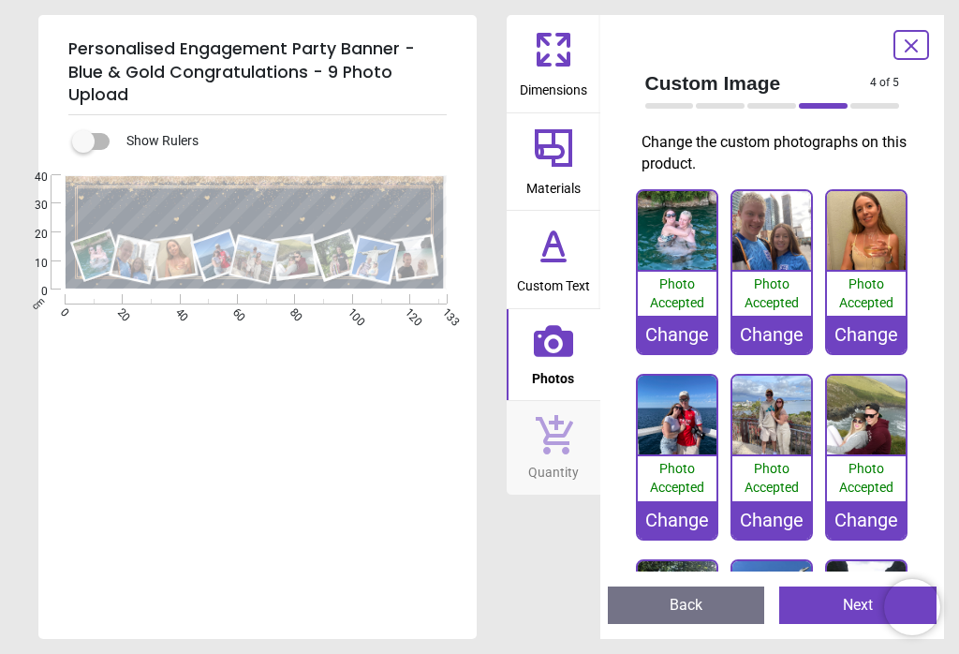
type textarea "**********"
click at [872, 335] on div "Change" at bounding box center [866, 334] width 79 height 37
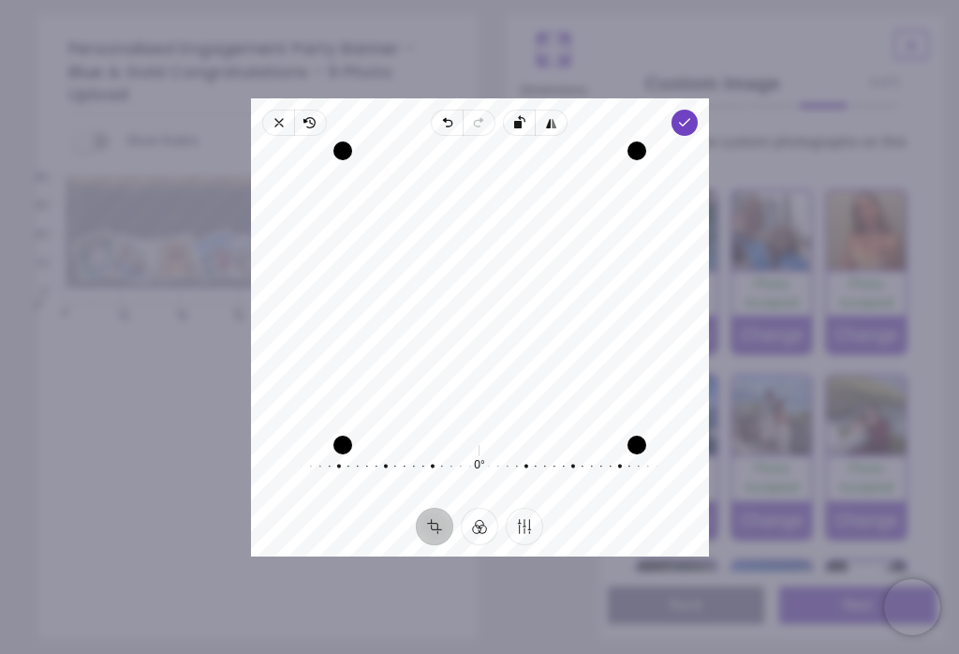
click at [691, 115] on icon "button" at bounding box center [683, 122] width 15 height 15
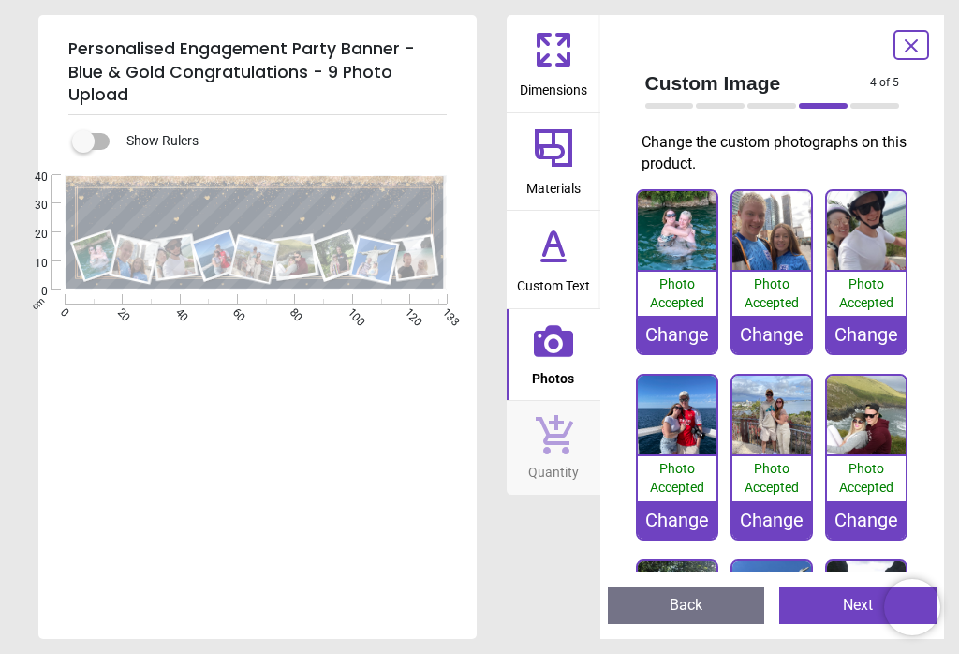
click at [843, 615] on button "Next" at bounding box center [857, 604] width 157 height 37
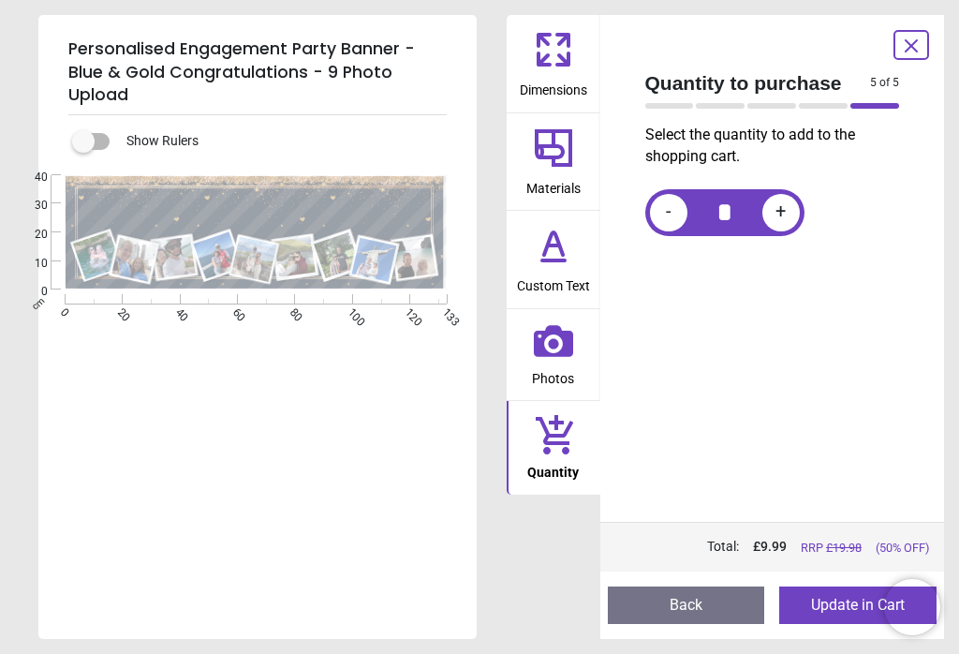
click at [835, 617] on button "Update in Cart" at bounding box center [857, 604] width 157 height 37
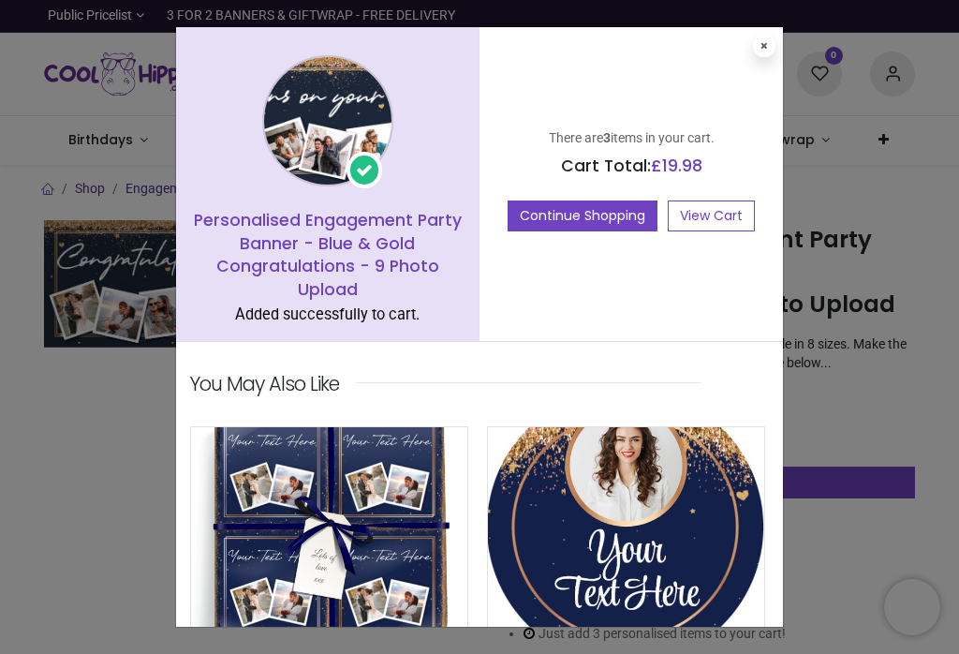
click at [712, 213] on link "View Cart" at bounding box center [711, 216] width 87 height 32
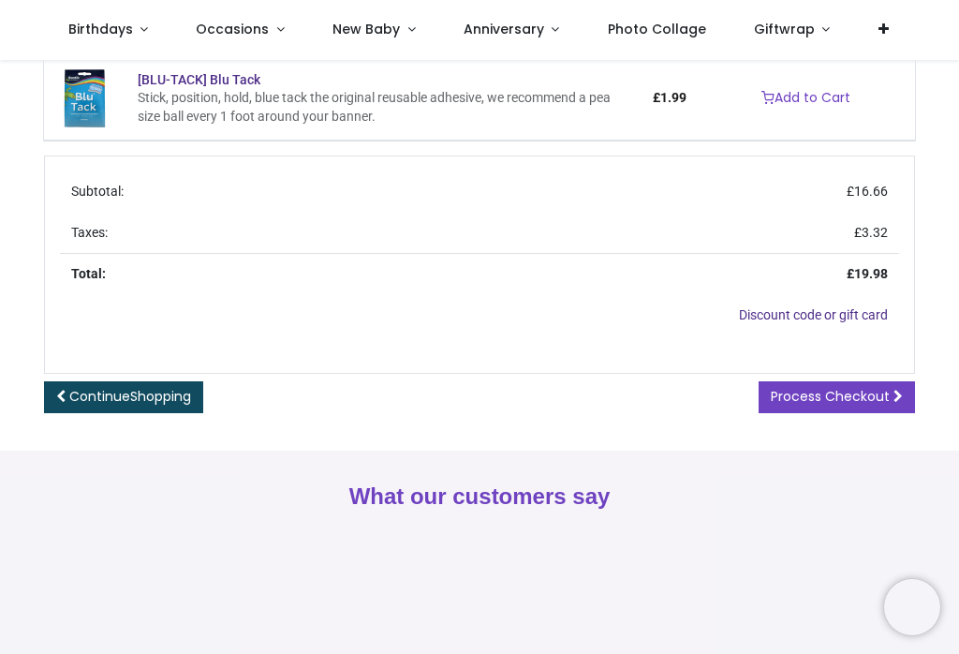
scroll to position [641, 0]
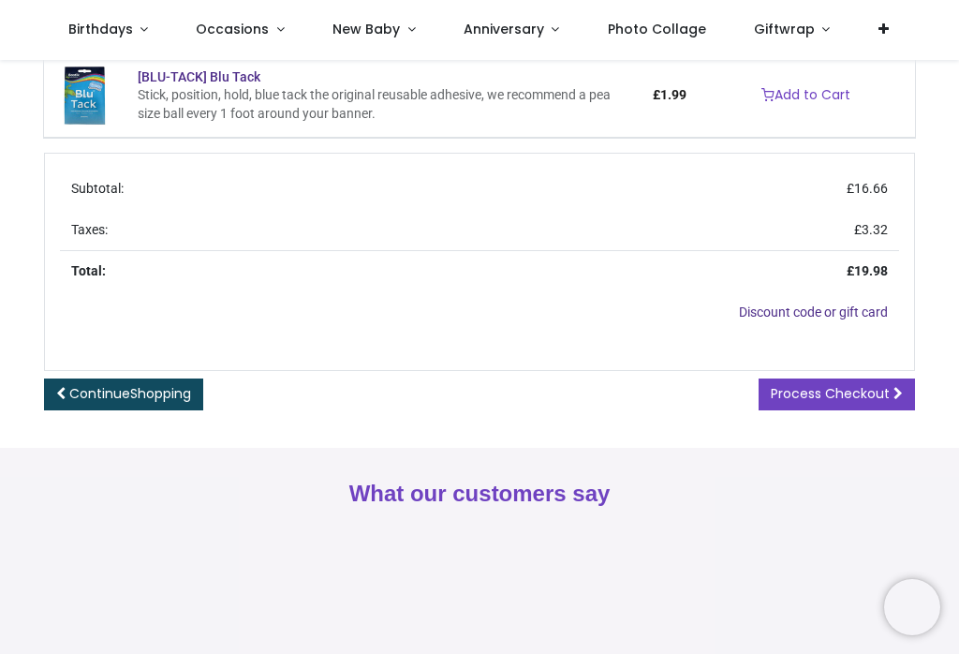
click at [888, 388] on span "Process Checkout" at bounding box center [830, 393] width 119 height 19
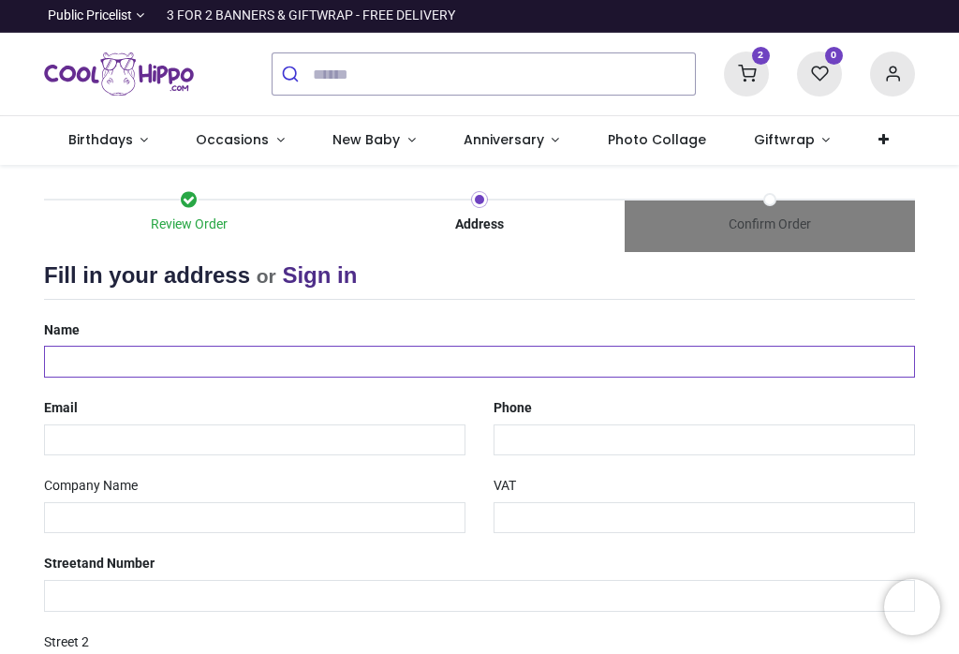
click at [85, 365] on input "text" at bounding box center [479, 362] width 871 height 32
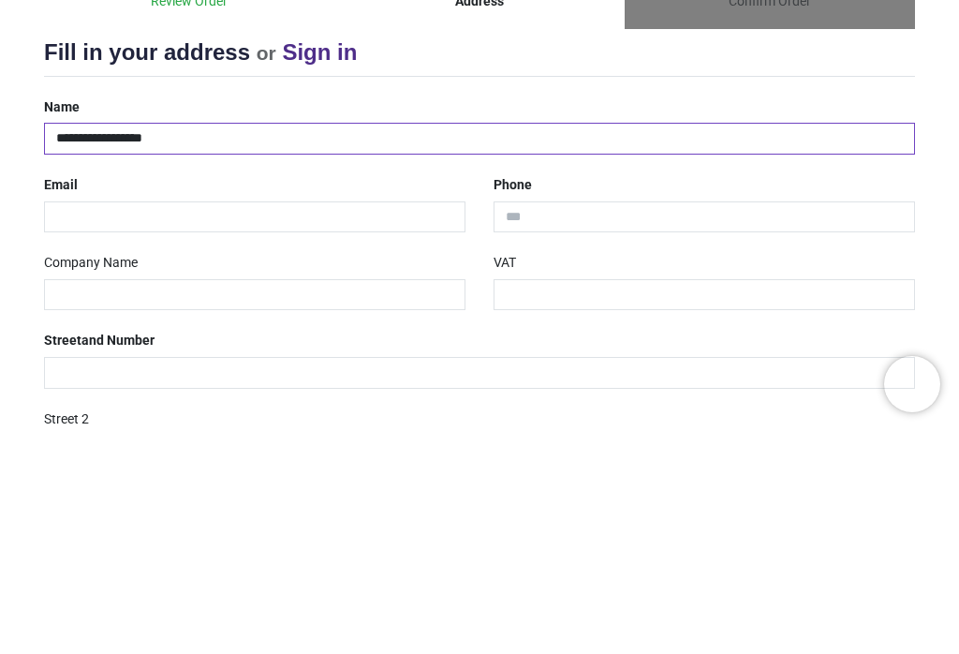
type input "**********"
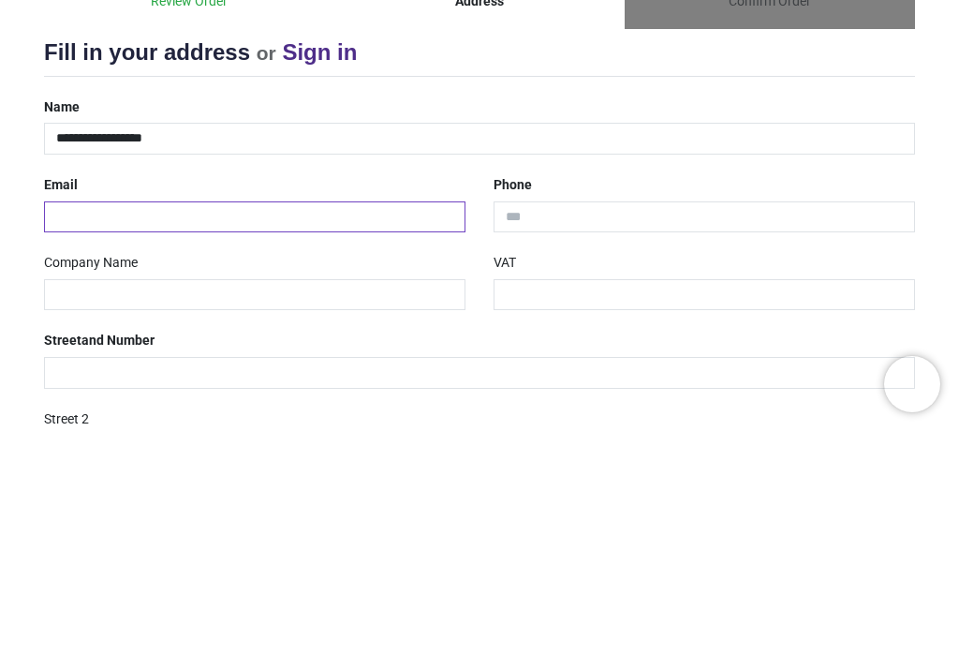
click at [89, 424] on input "email" at bounding box center [254, 440] width 421 height 32
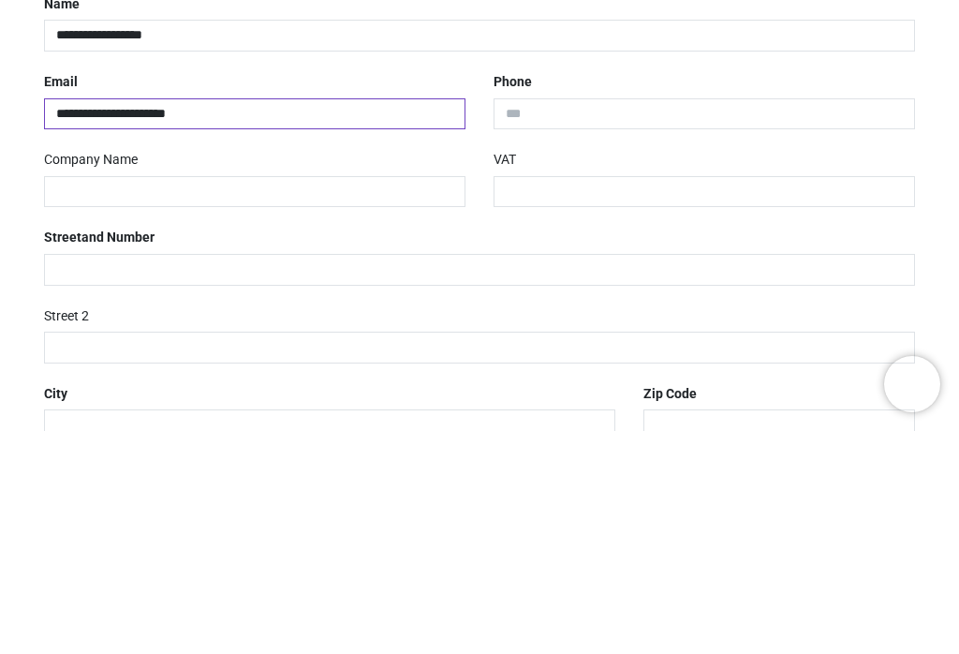
scroll to position [106, 0]
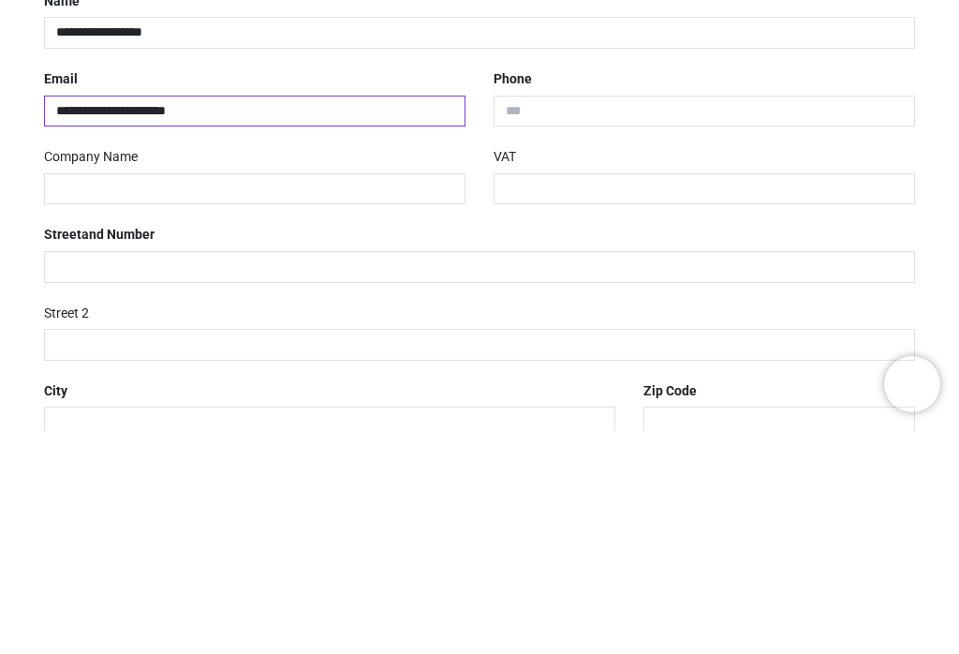
type input "**********"
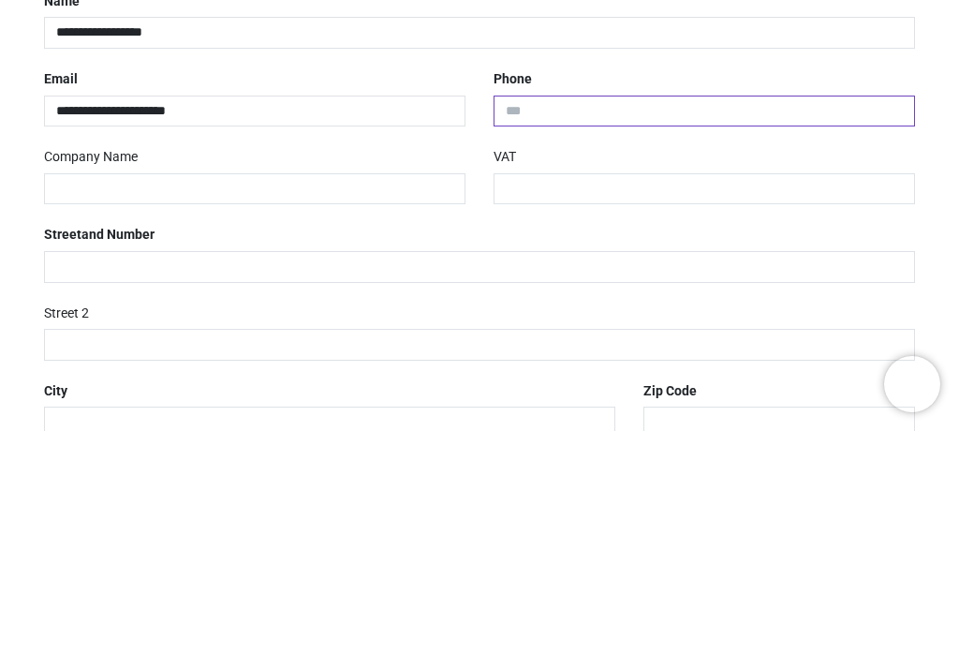
click at [579, 318] on input "tel" at bounding box center [704, 334] width 421 height 32
click at [566, 318] on input "tel" at bounding box center [704, 334] width 421 height 32
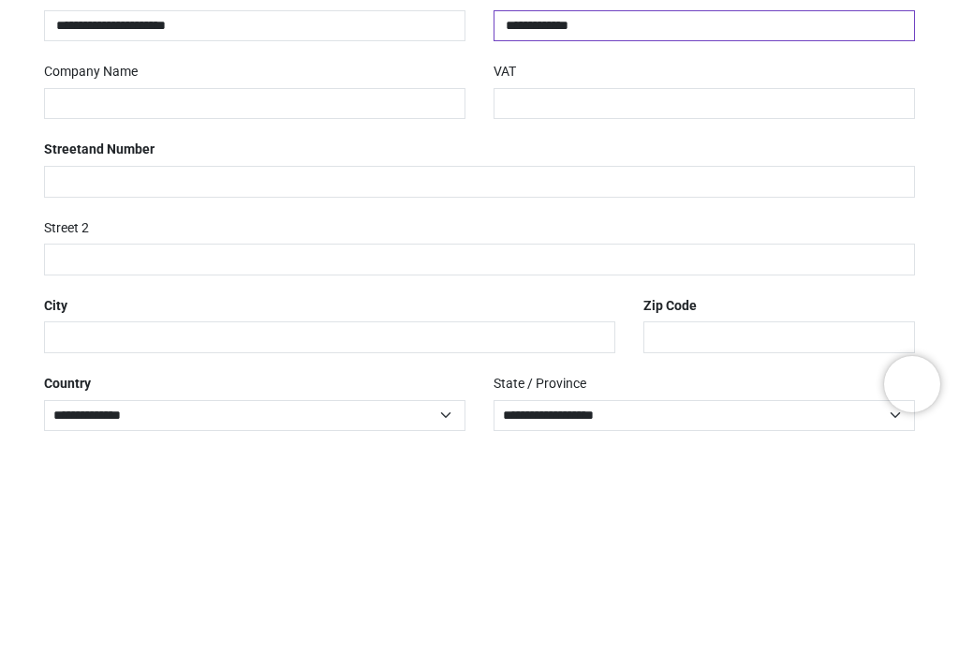
scroll to position [224, 0]
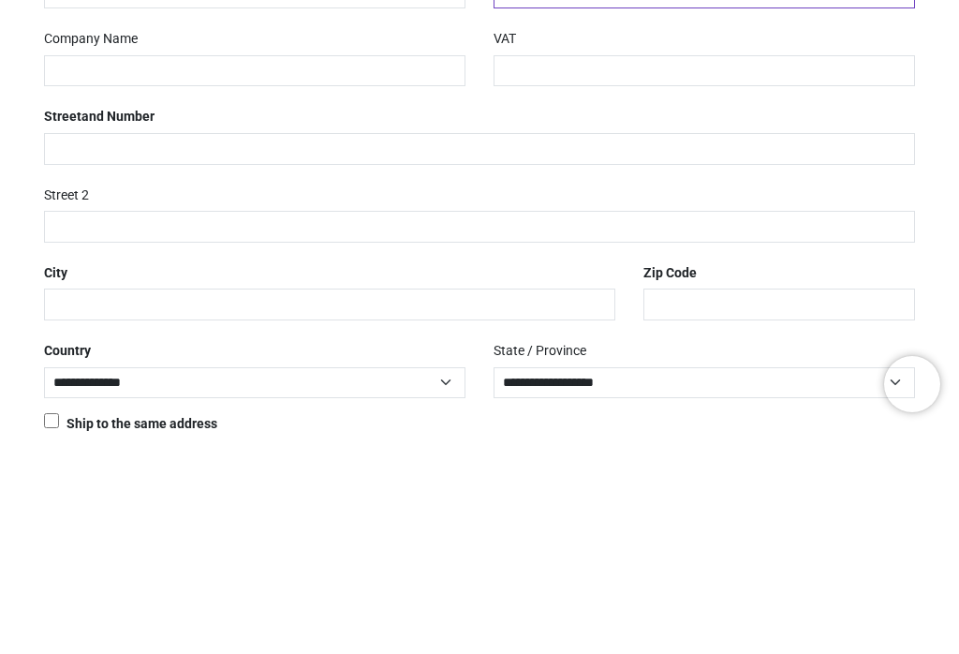
type input "**********"
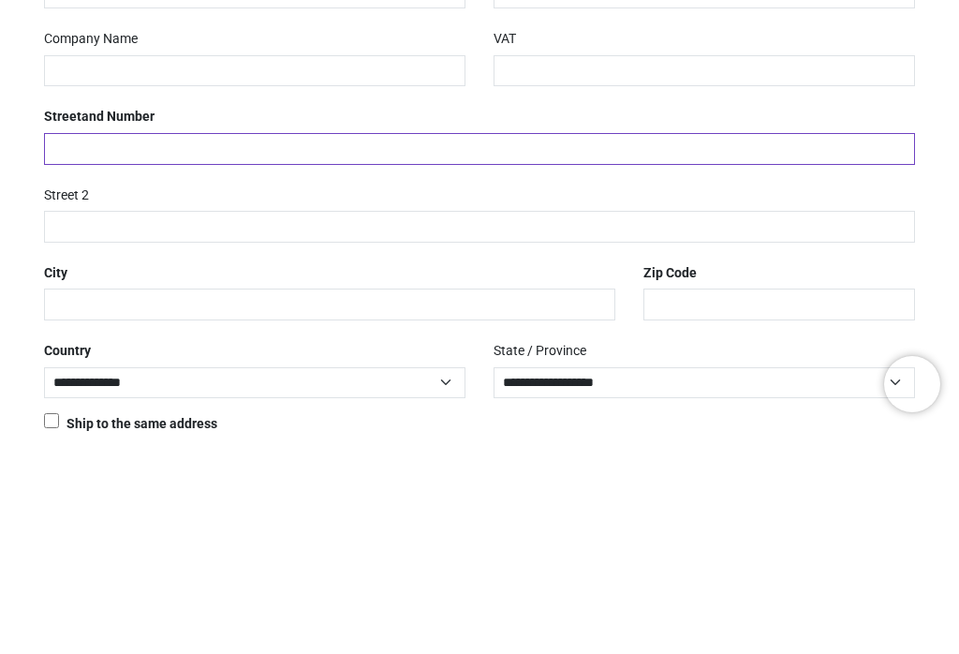
click at [65, 356] on input "text" at bounding box center [479, 372] width 871 height 32
type input "**********"
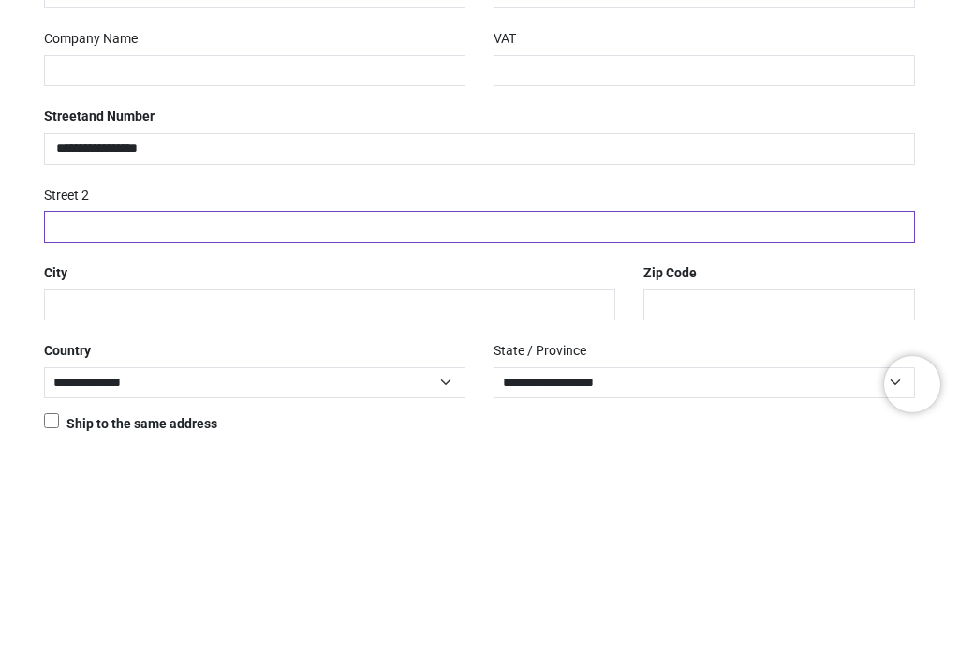
click at [80, 434] on input "text" at bounding box center [479, 450] width 871 height 32
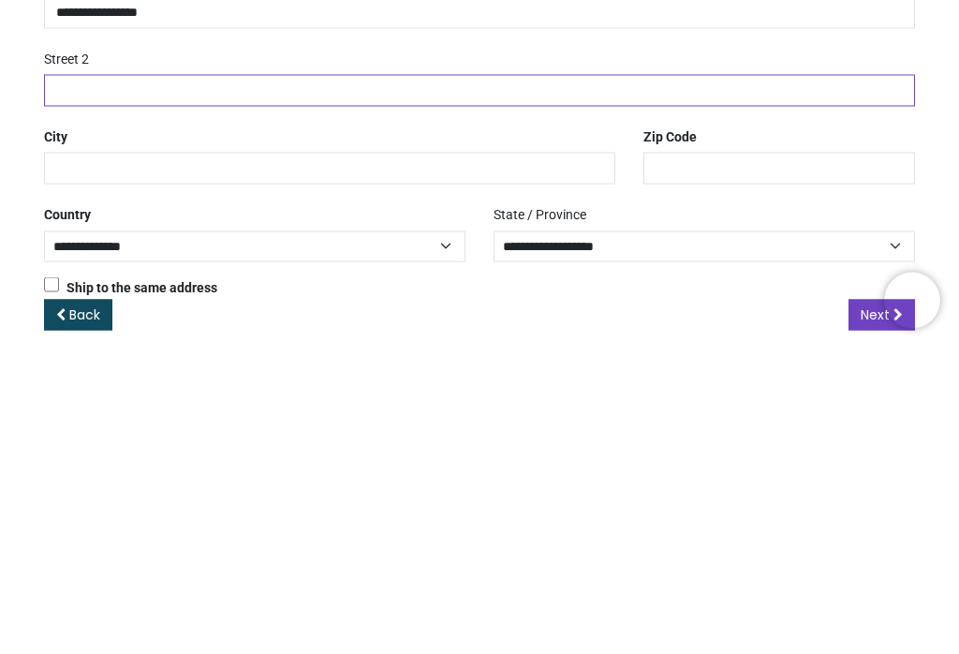
scroll to position [275, 0]
type input "*"
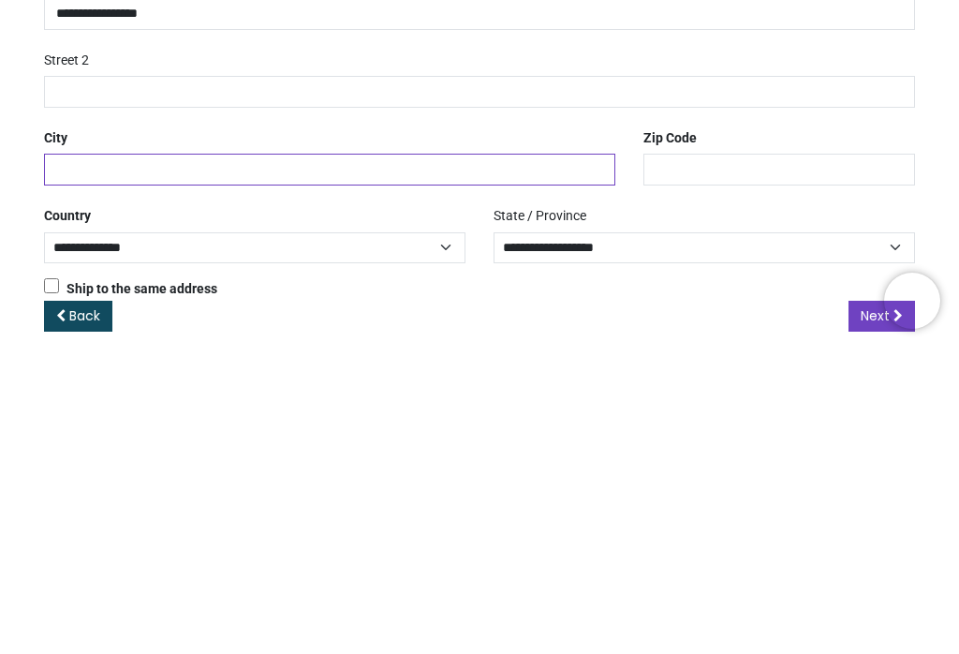
click at [82, 460] on input "text" at bounding box center [329, 476] width 571 height 32
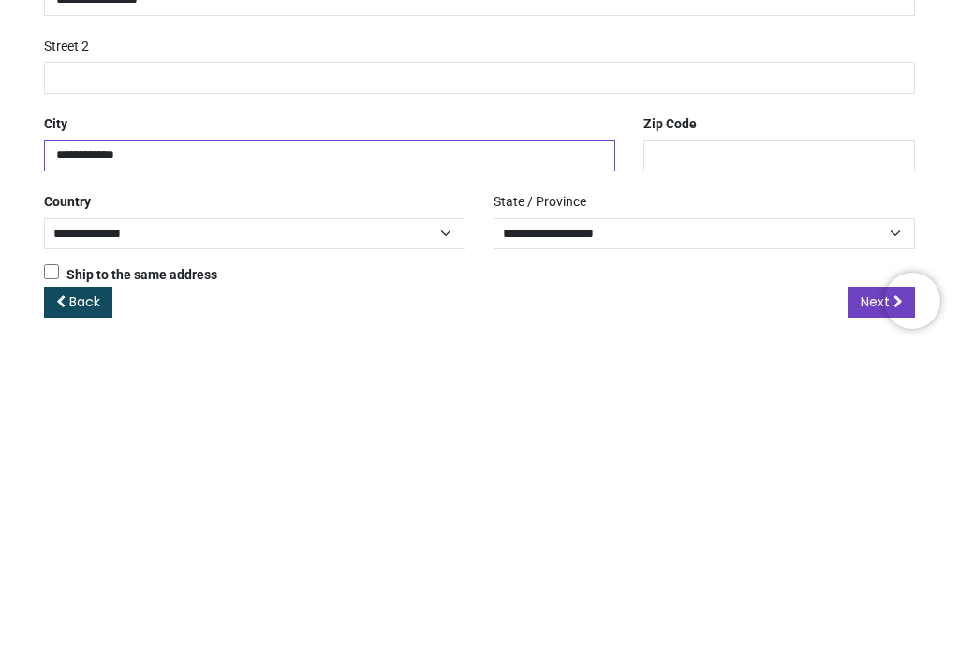
scroll to position [288, 0]
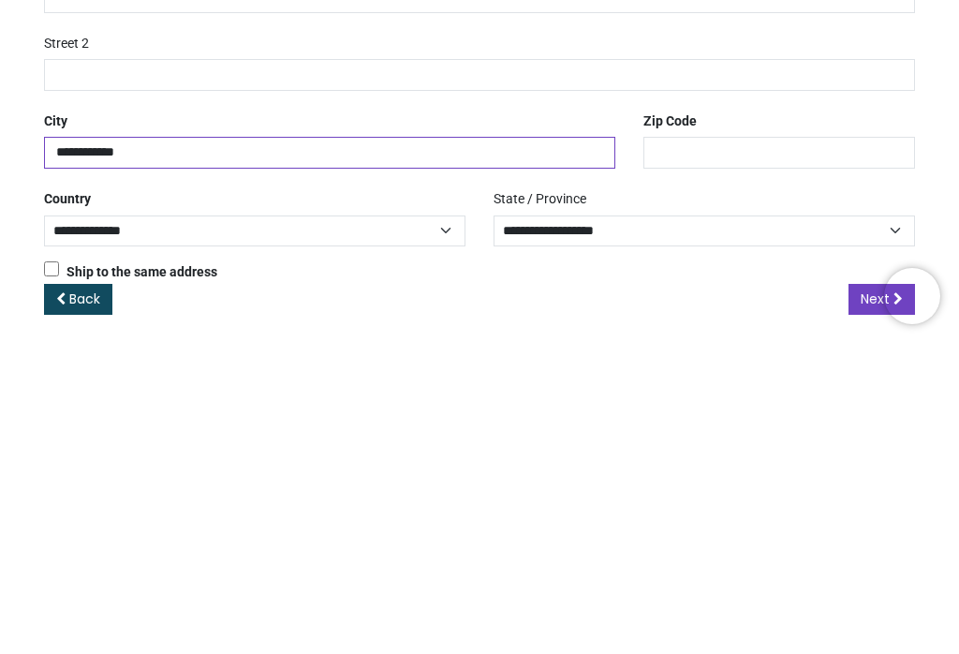
type input "**********"
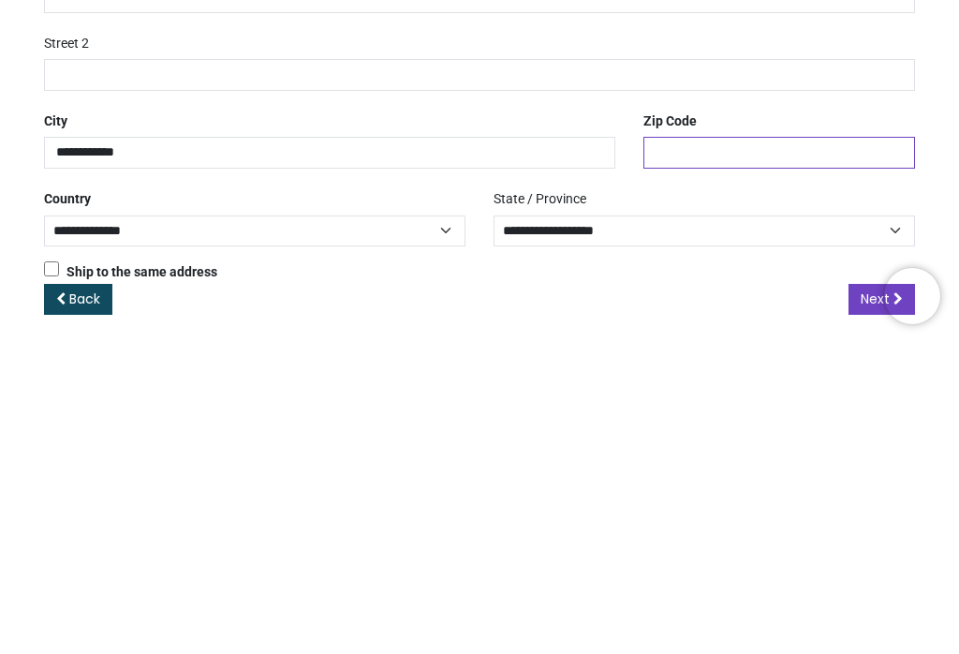
click at [681, 448] on input "text" at bounding box center [779, 464] width 272 height 32
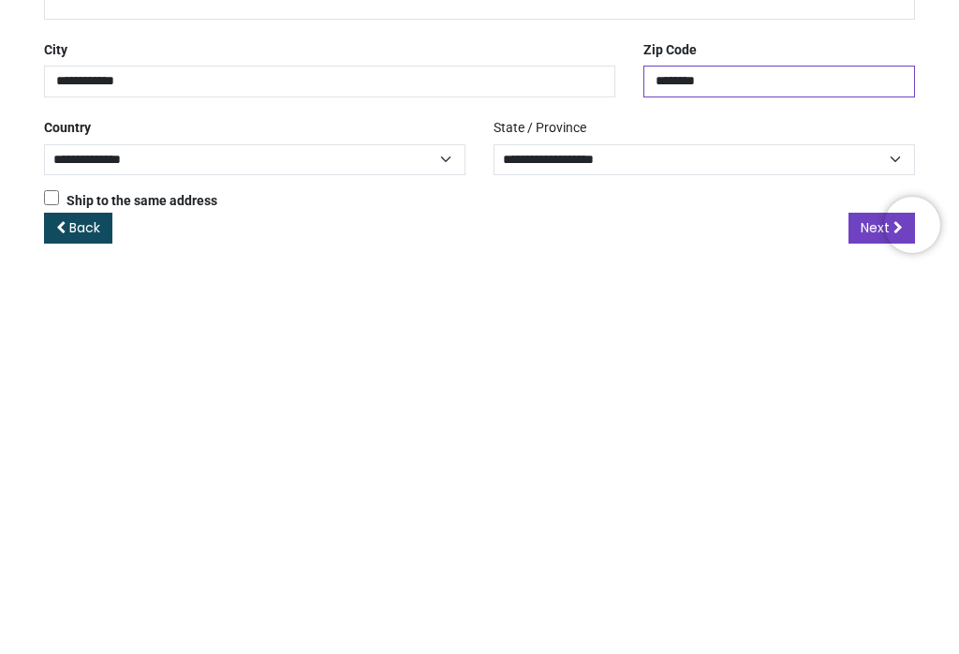
type input "********"
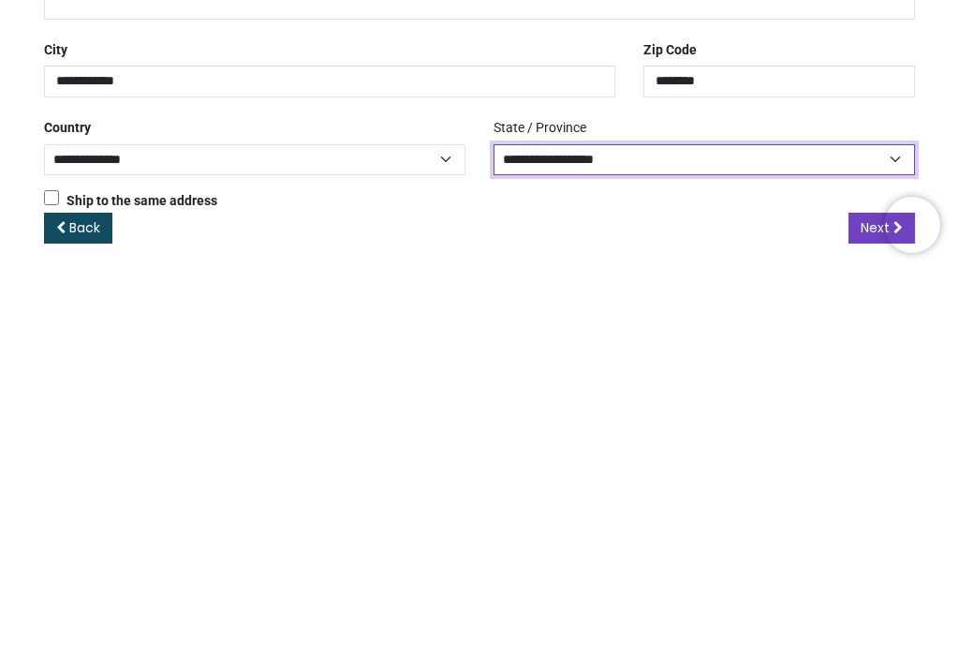
click at [894, 526] on select "**********" at bounding box center [704, 541] width 421 height 31
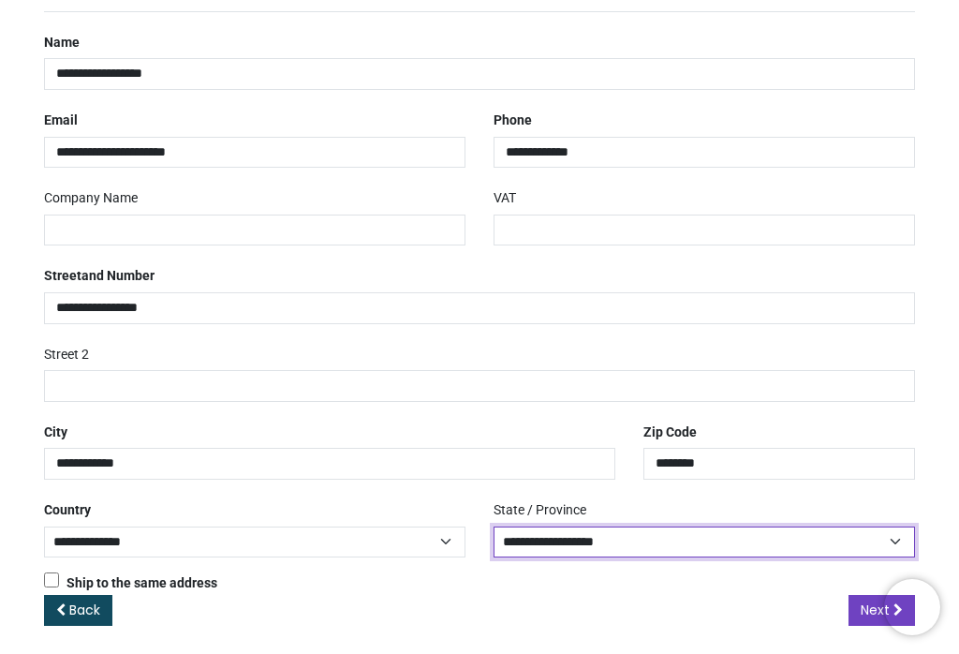
select select "***"
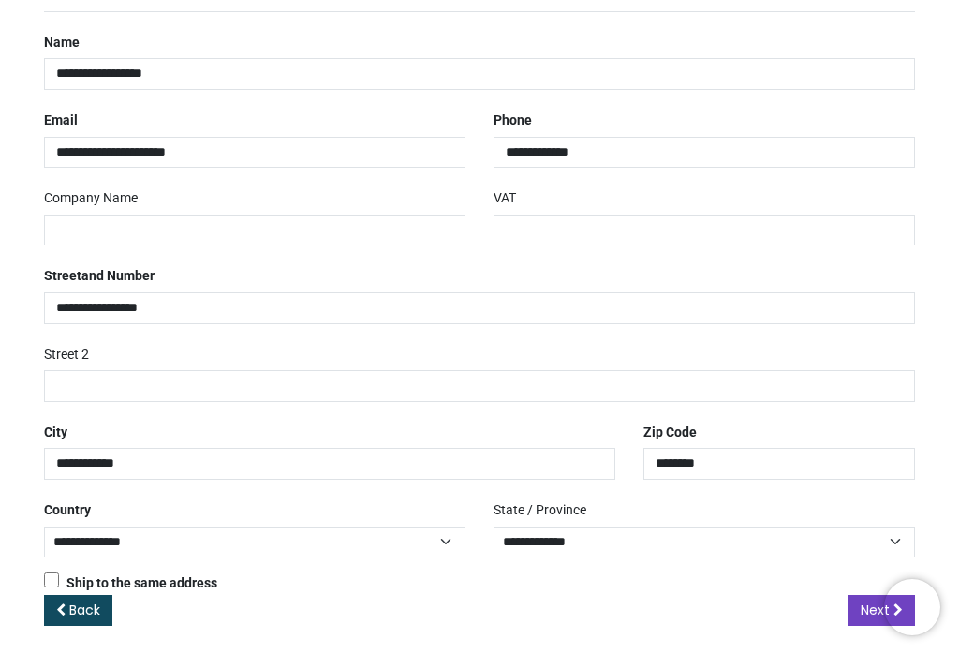
click at [865, 615] on link "Next" at bounding box center [882, 611] width 67 height 32
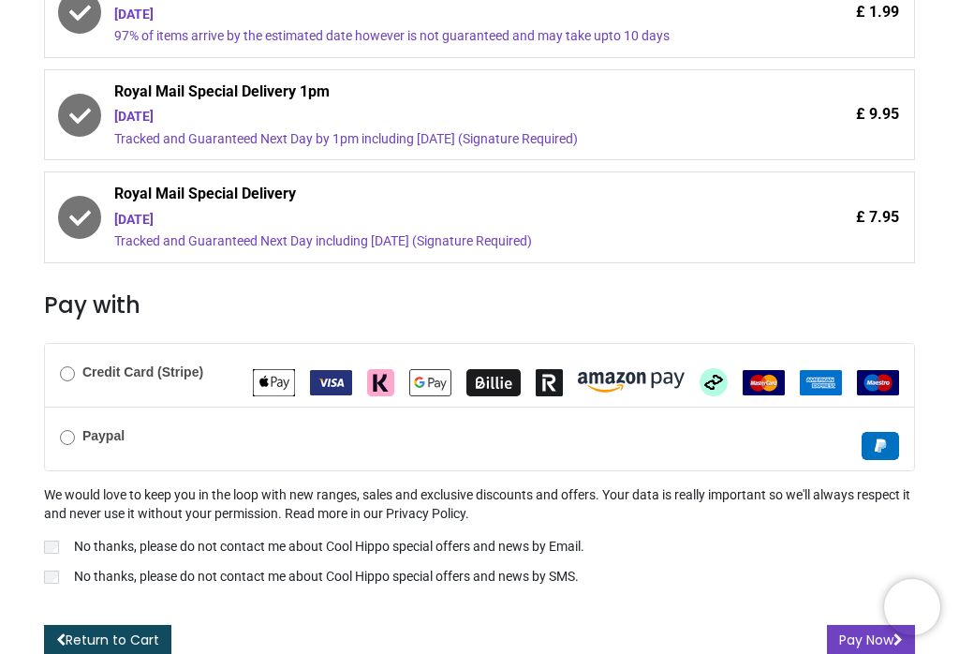
scroll to position [502, 0]
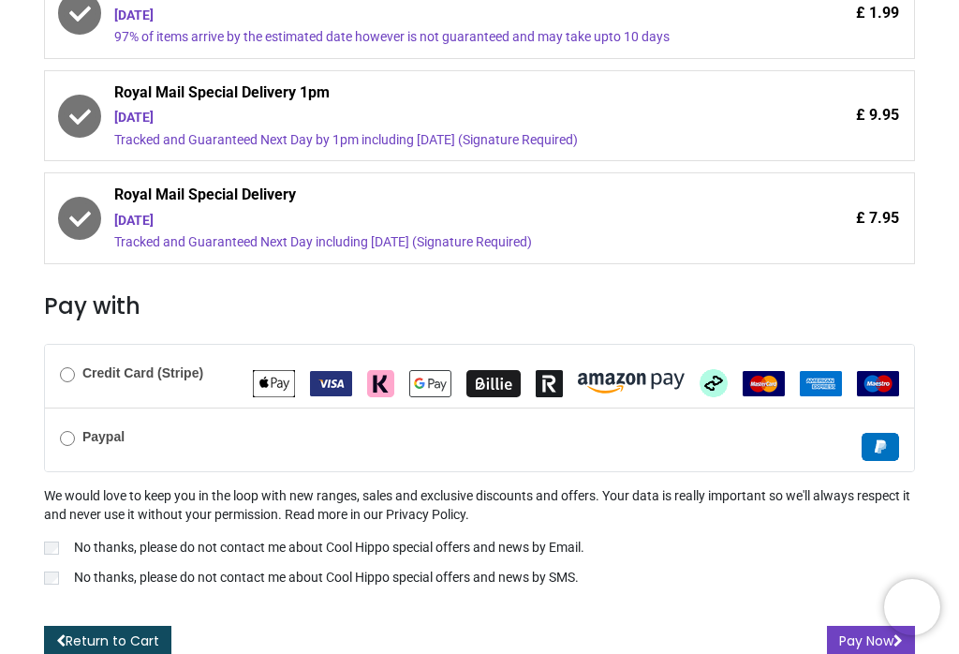
click at [65, 379] on div "Credit Card (Stripe)" at bounding box center [479, 376] width 869 height 63
click at [48, 578] on label "No thanks, please do not contact me about Cool Hippo special offers and news by…" at bounding box center [479, 580] width 871 height 22
click at [857, 643] on button "Pay Now" at bounding box center [871, 642] width 88 height 32
